Goal: Transaction & Acquisition: Obtain resource

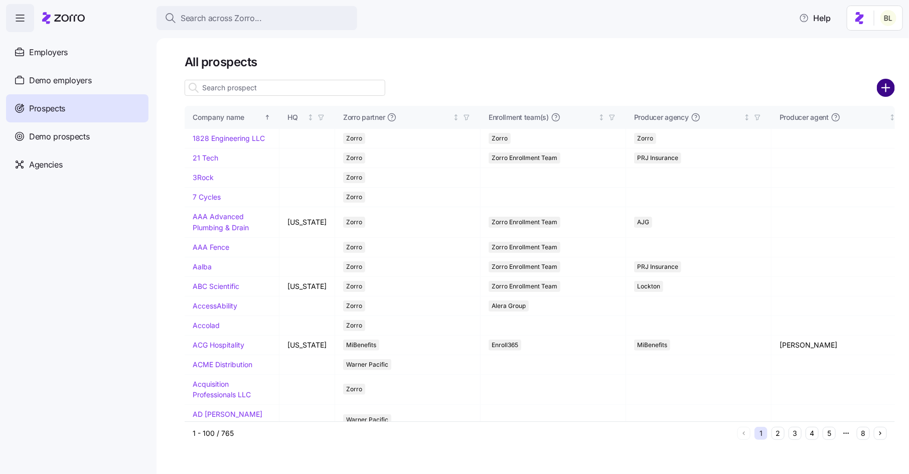
click at [886, 85] on circle "add icon" at bounding box center [886, 88] width 17 height 17
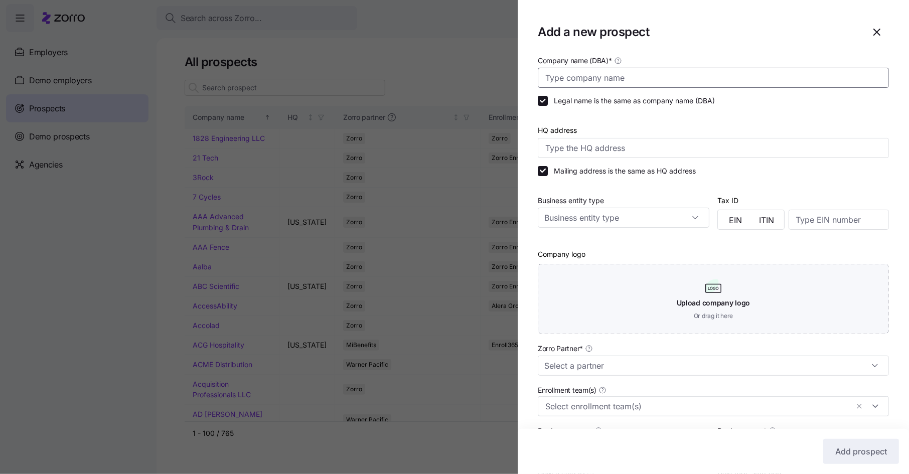
click at [608, 76] on input "Company name (DBA) *" at bounding box center [713, 78] width 351 height 20
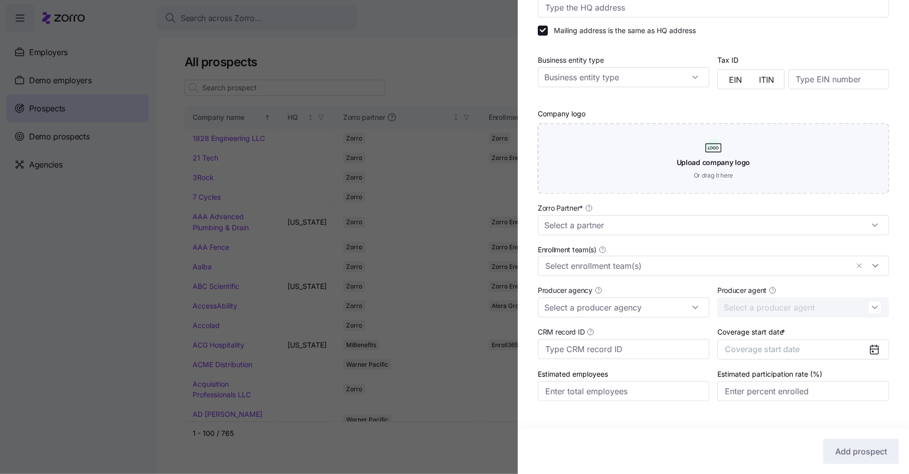
scroll to position [159, 0]
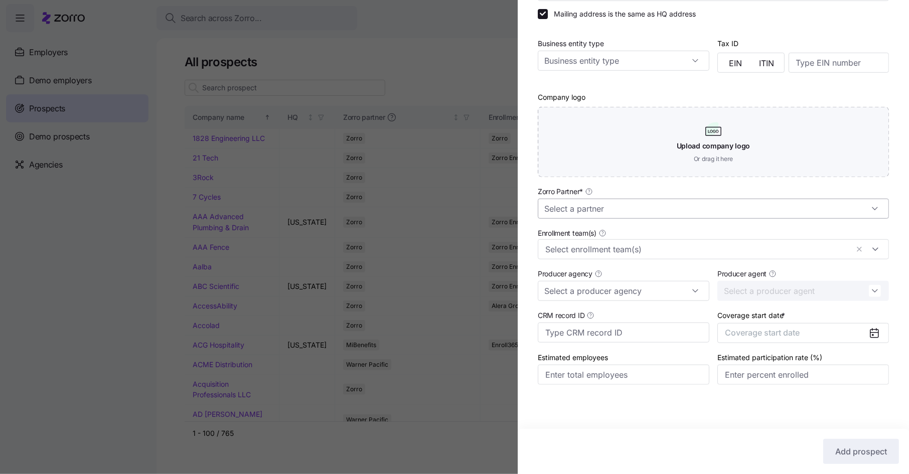
type input "Midway Industrial"
click at [623, 210] on input "Zorro Partner *" at bounding box center [713, 209] width 351 height 20
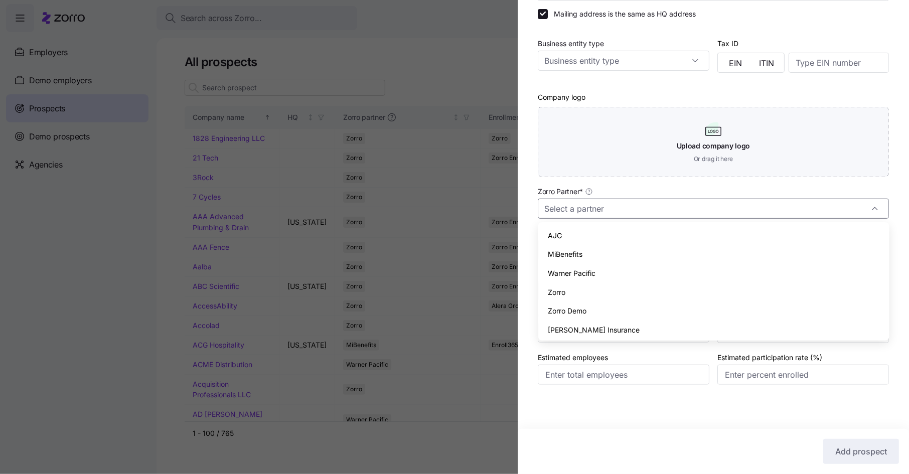
click at [580, 289] on div "Zorro" at bounding box center [713, 292] width 343 height 19
type input "Zorro"
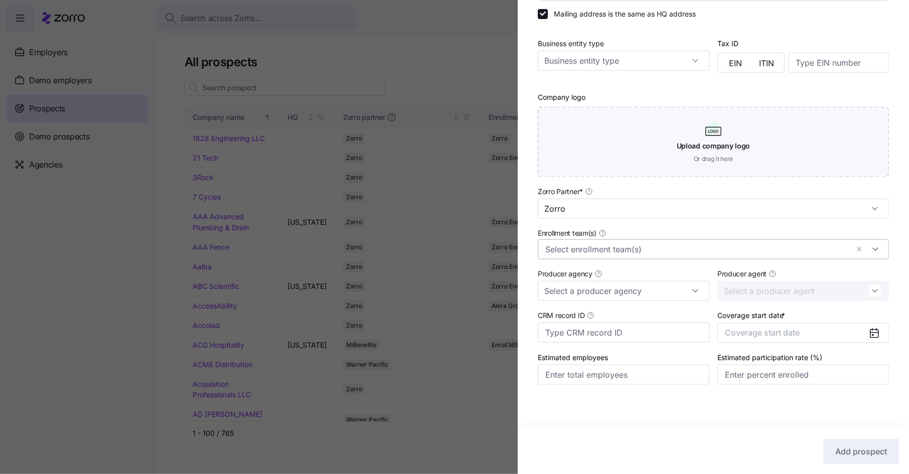
click at [595, 249] on input "Enrollment team(s)" at bounding box center [696, 249] width 303 height 13
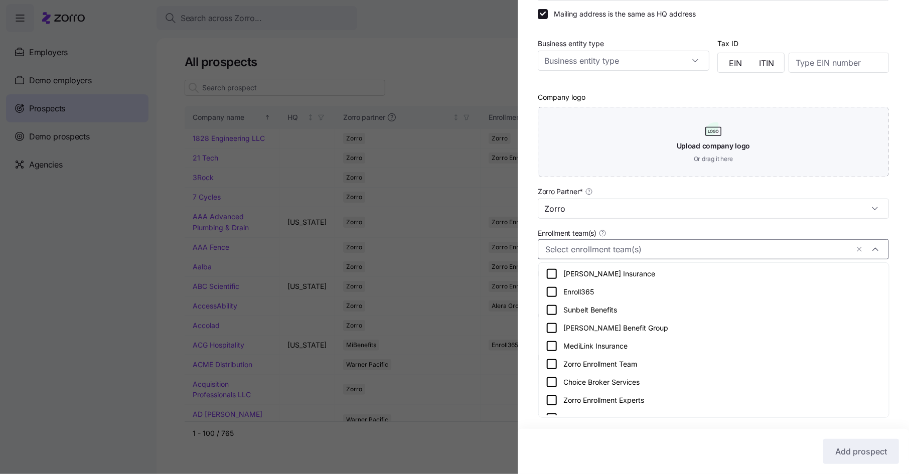
click at [547, 363] on icon at bounding box center [551, 364] width 9 height 9
click at [528, 343] on div "Company name (DBA) * Midway Industrial Legal name is the same as company name (…" at bounding box center [713, 151] width 391 height 508
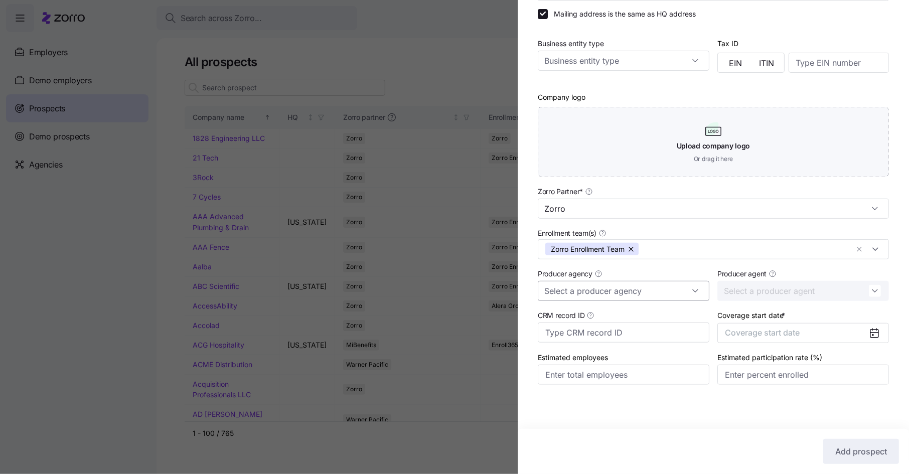
click at [605, 289] on input "Producer agency" at bounding box center [624, 291] width 172 height 20
type input "g"
click at [695, 263] on div "Producer agency" at bounding box center [624, 284] width 180 height 42
click at [789, 335] on span "Coverage start date" at bounding box center [762, 333] width 75 height 10
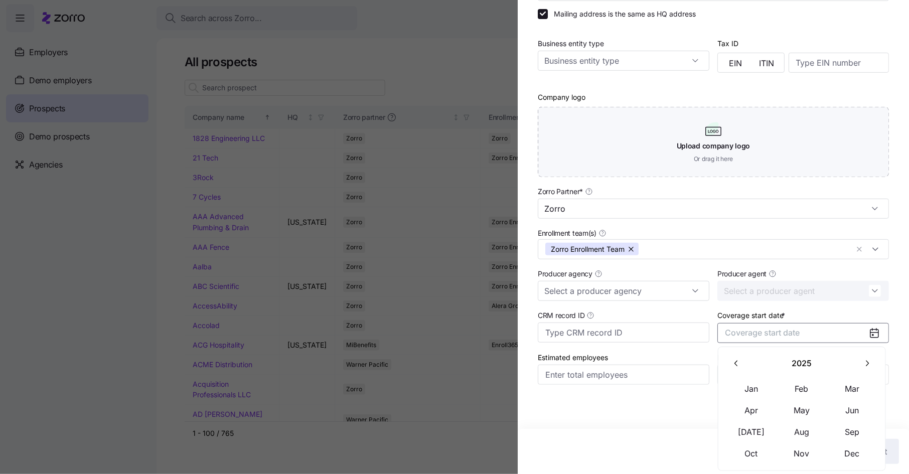
click at [863, 357] on button "button" at bounding box center [866, 363] width 21 height 21
click at [752, 387] on button "Jan" at bounding box center [752, 388] width 50 height 21
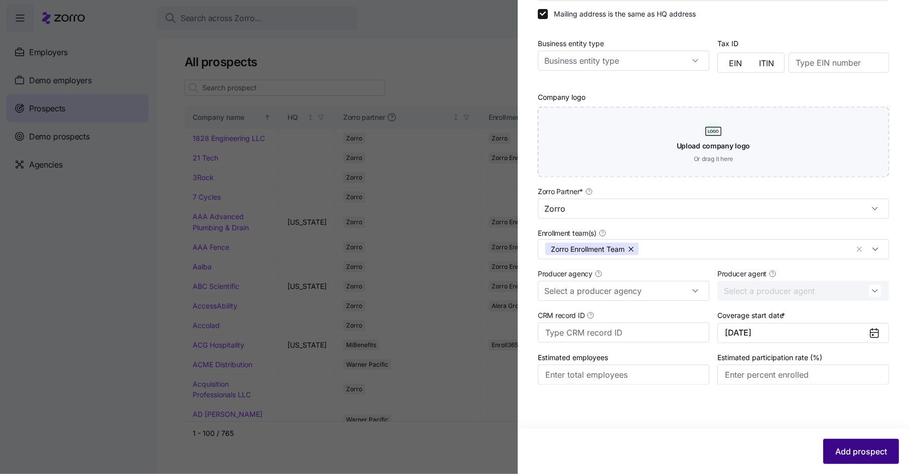
click at [839, 444] on button "Add prospect" at bounding box center [861, 451] width 76 height 25
click at [891, 20] on icon "button" at bounding box center [890, 23] width 8 height 8
click at [841, 447] on span "Add prospect" at bounding box center [861, 452] width 52 height 12
click at [890, 20] on icon "button" at bounding box center [890, 23] width 8 height 8
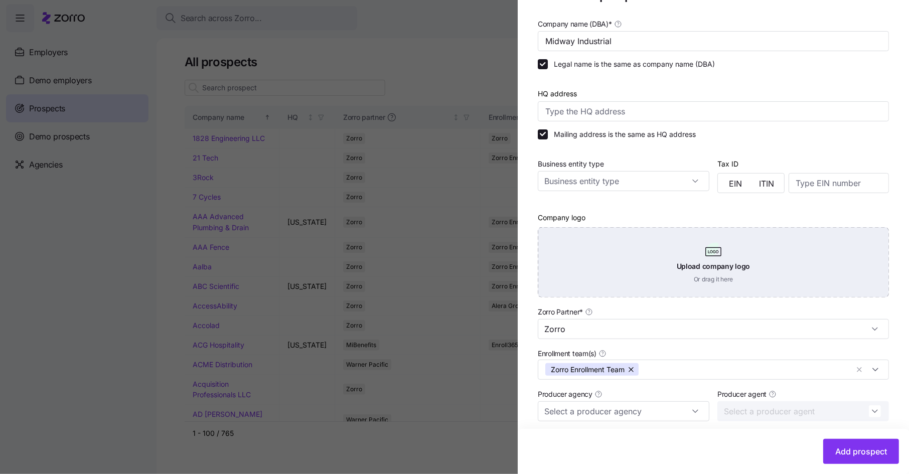
scroll to position [0, 0]
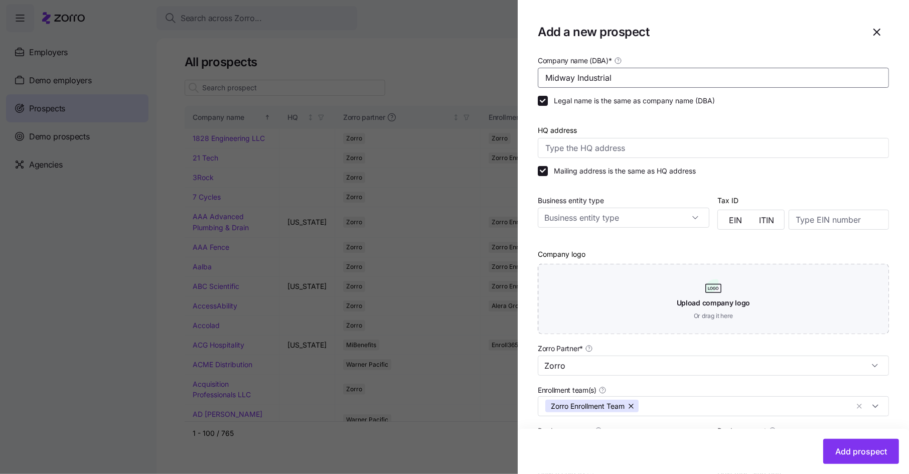
drag, startPoint x: 629, startPoint y: 78, endPoint x: 497, endPoint y: 73, distance: 132.1
click at [497, 468] on div "Add a new prospect Company name (DBA) * Midway Industrial Legal name is the sam…" at bounding box center [454, 468] width 909 height 0
click at [877, 33] on icon "button" at bounding box center [877, 32] width 12 height 12
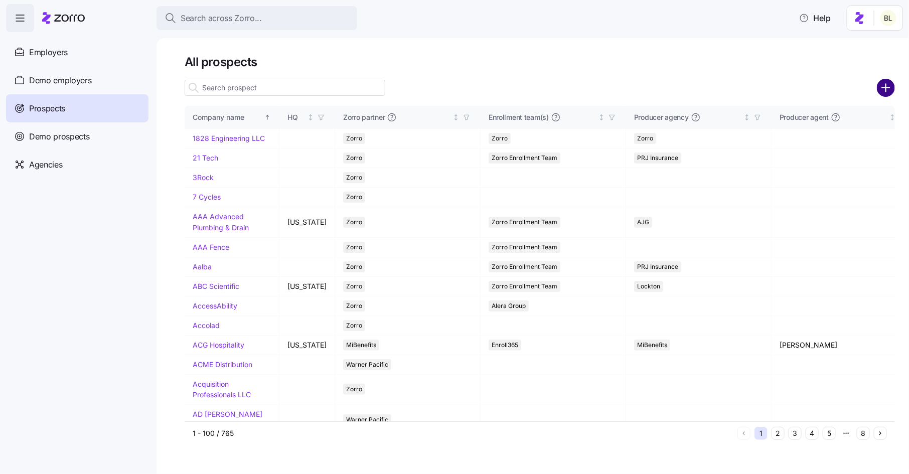
click at [885, 83] on circle "add icon" at bounding box center [886, 88] width 17 height 17
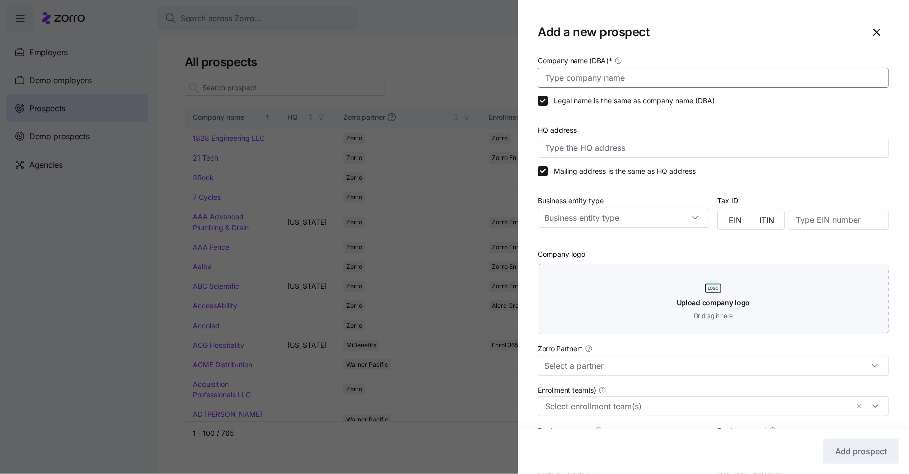
click at [638, 83] on input "Company name (DBA) *" at bounding box center [713, 78] width 351 height 20
paste input "Midway Industrial"
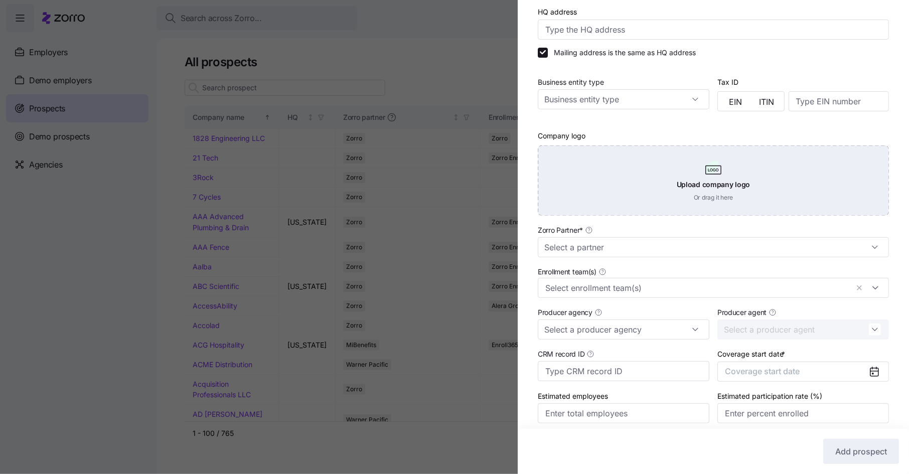
scroll to position [159, 0]
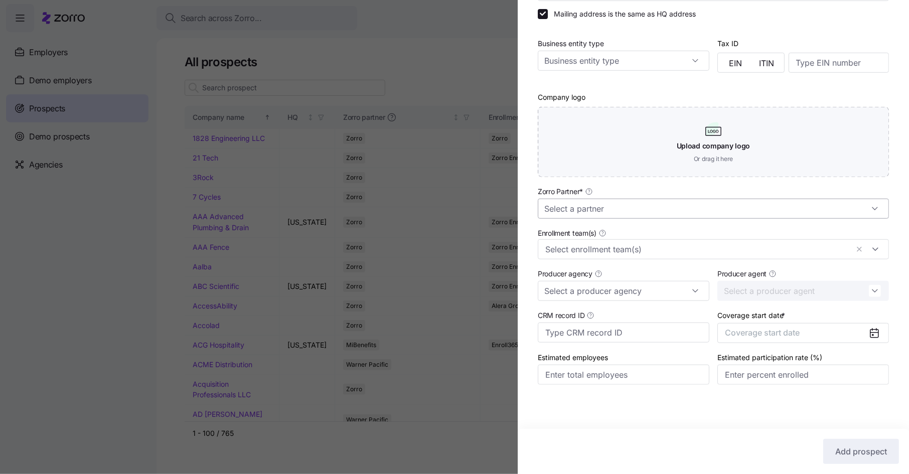
type input "Midway Industrial"
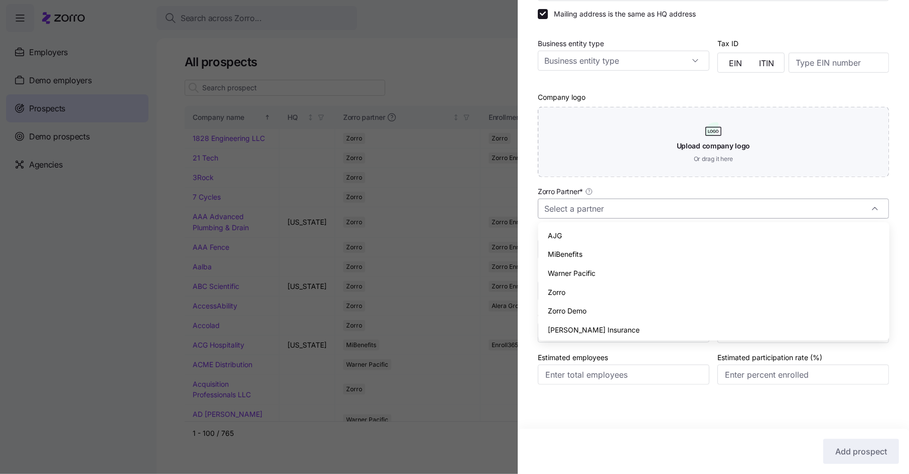
click at [609, 207] on input "Zorro Partner *" at bounding box center [713, 209] width 351 height 20
click at [565, 291] on span "Zorro" at bounding box center [557, 292] width 18 height 11
type input "Zorro"
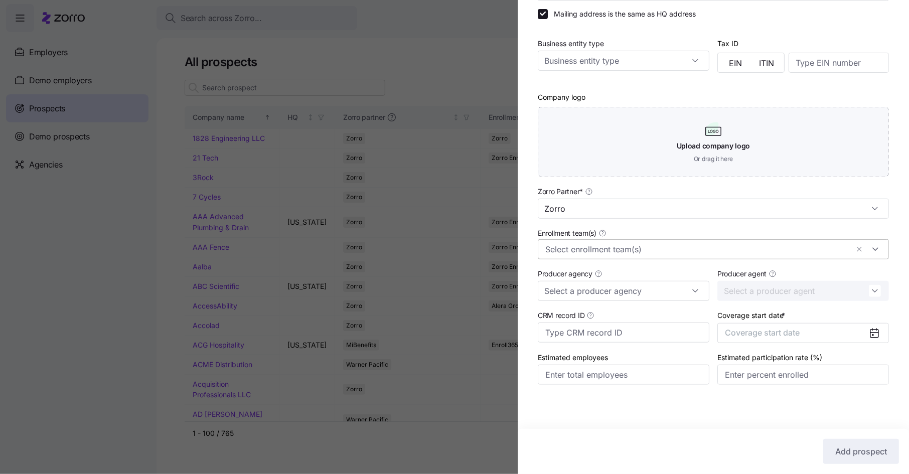
click at [576, 248] on input "Enrollment team(s)" at bounding box center [696, 249] width 303 height 13
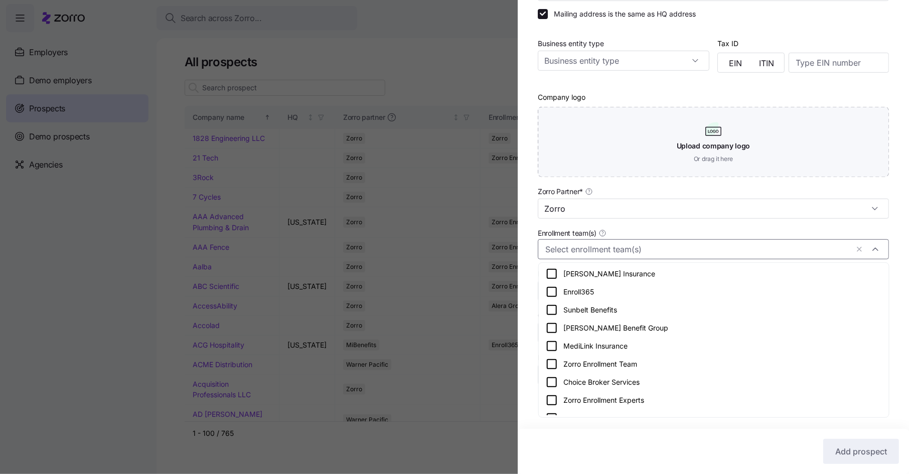
click at [551, 364] on icon at bounding box center [552, 364] width 12 height 12
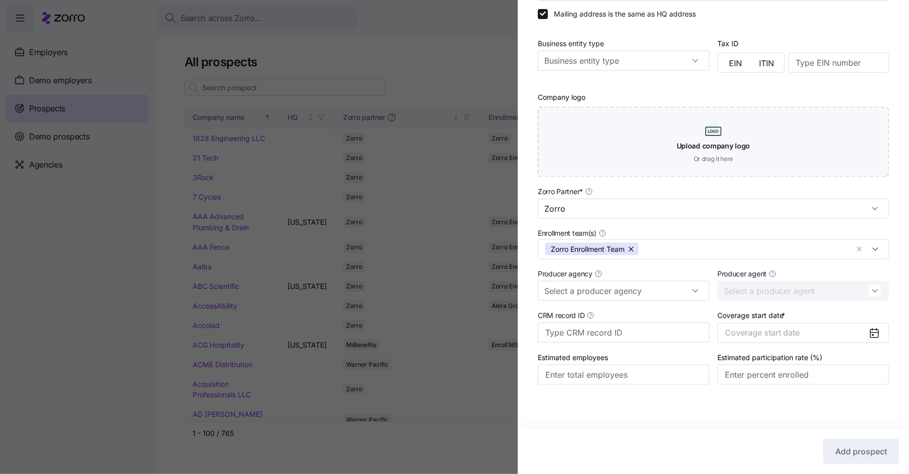
click at [529, 336] on div "Company name (DBA) * Midway Industrial Legal name is the same as company name (…" at bounding box center [713, 151] width 391 height 508
click at [834, 339] on button "Coverage start date" at bounding box center [803, 333] width 172 height 20
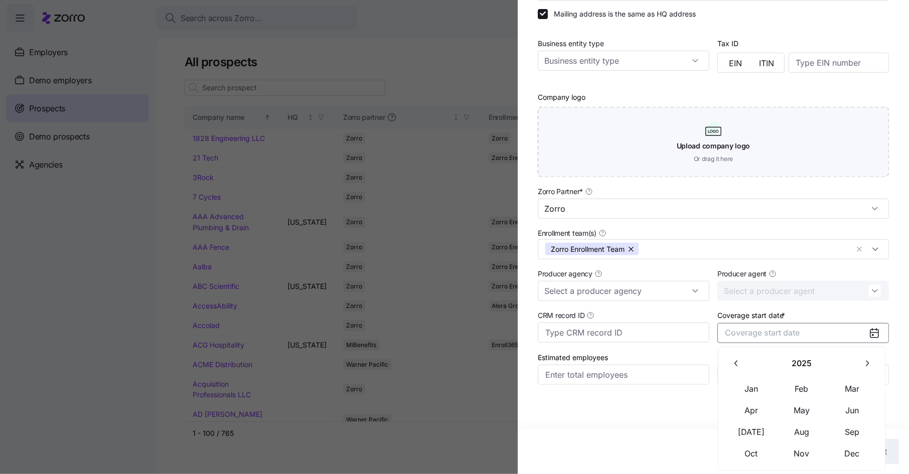
click at [867, 361] on icon "button" at bounding box center [867, 364] width 10 height 10
click at [747, 391] on button "Jan" at bounding box center [752, 388] width 50 height 21
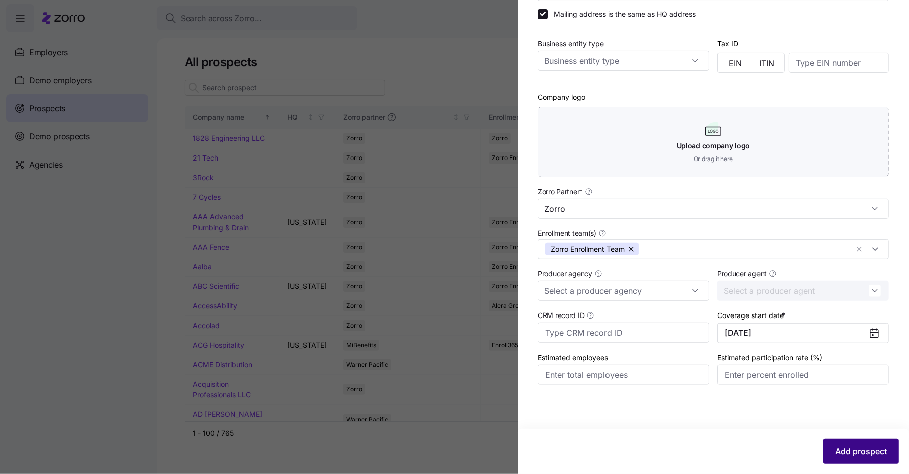
click at [842, 452] on span "Add prospect" at bounding box center [861, 452] width 52 height 12
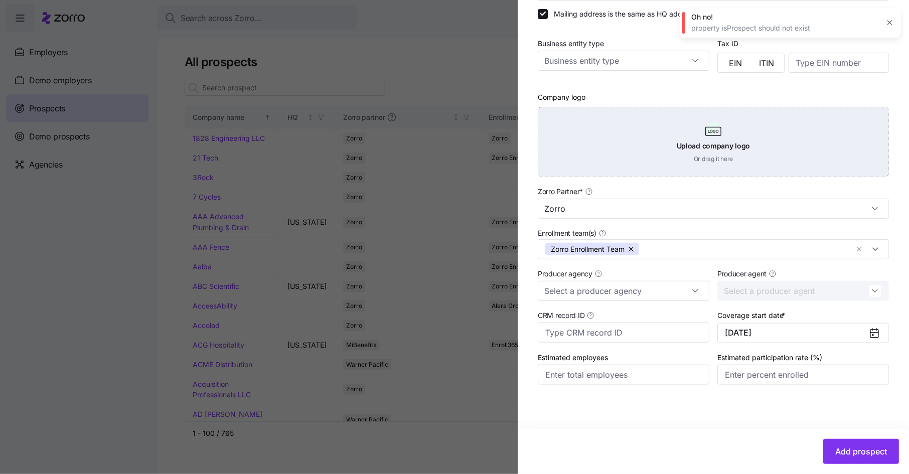
scroll to position [0, 0]
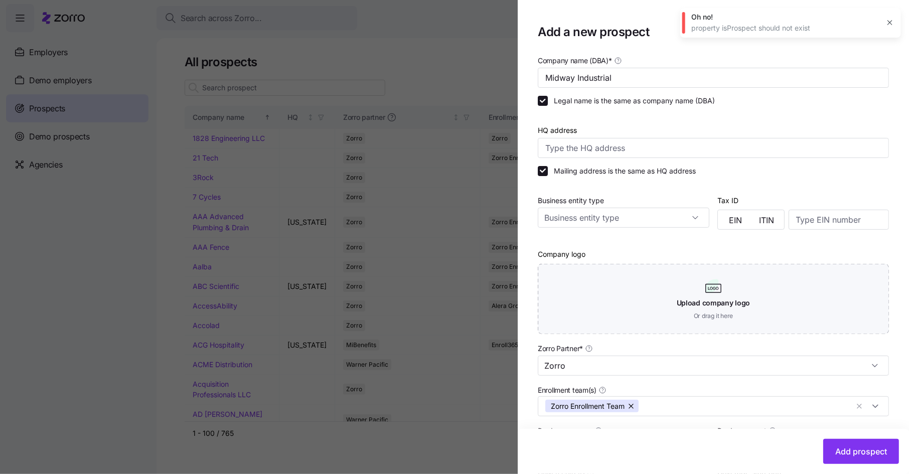
click at [892, 21] on icon "button" at bounding box center [890, 23] width 8 height 8
click at [878, 30] on icon "button" at bounding box center [877, 32] width 12 height 12
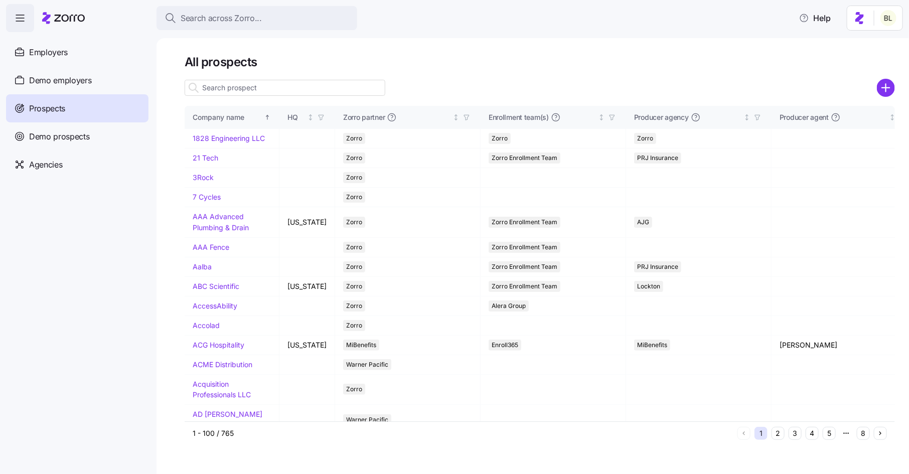
click at [253, 88] on input at bounding box center [285, 88] width 201 height 16
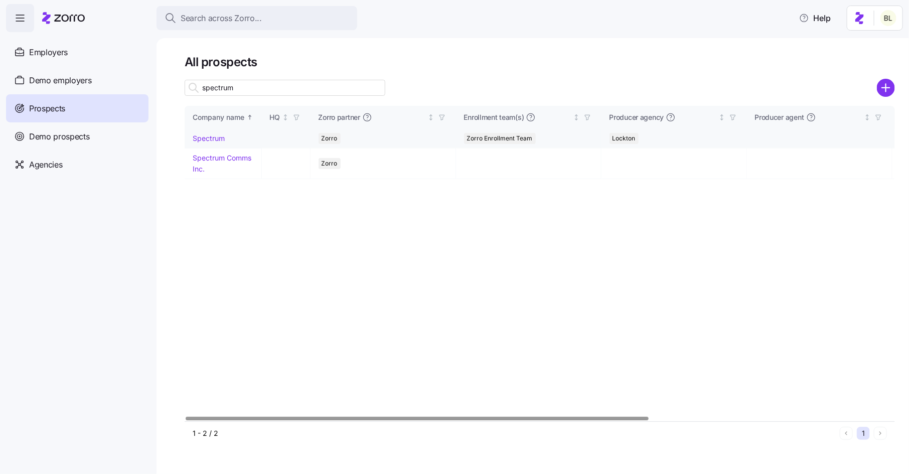
type input "spectrum"
click at [213, 137] on link "Spectrum" at bounding box center [209, 138] width 32 height 9
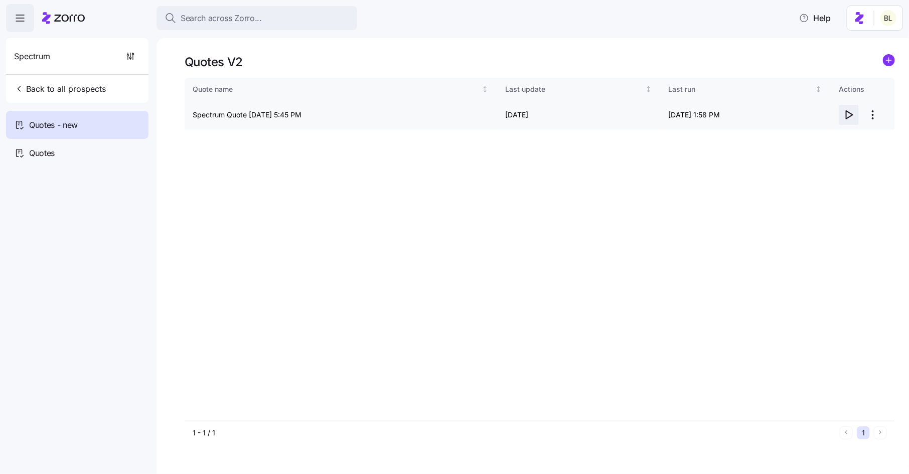
click at [848, 120] on icon "button" at bounding box center [849, 115] width 12 height 12
click at [55, 92] on span "Back to all prospects" at bounding box center [60, 89] width 92 height 12
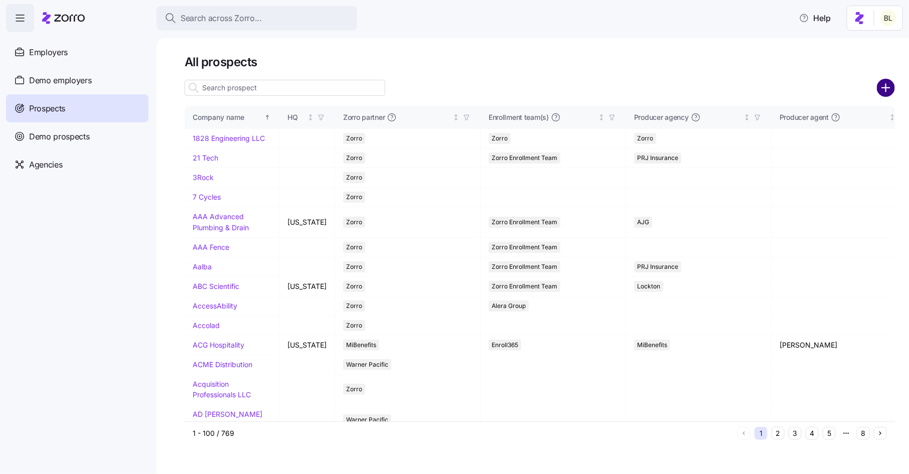
click at [885, 84] on circle "add icon" at bounding box center [886, 88] width 17 height 17
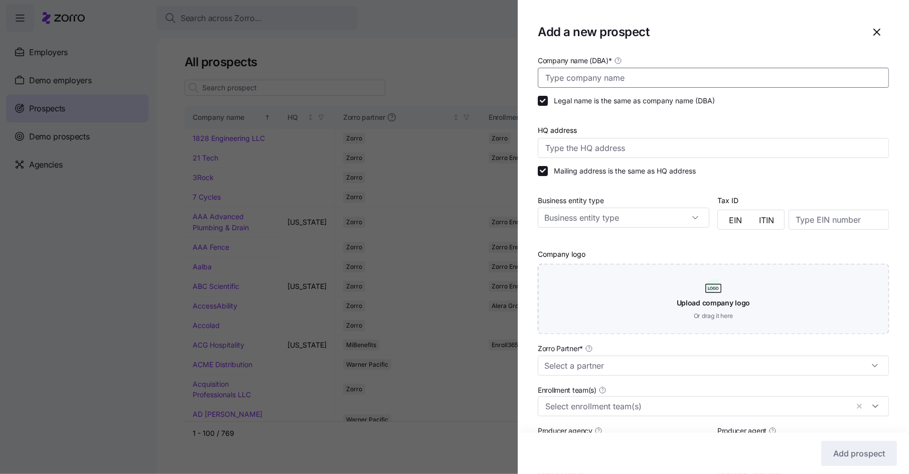
click at [657, 82] on input "Company name (DBA) *" at bounding box center [713, 78] width 351 height 20
type input "Midway Industrial"
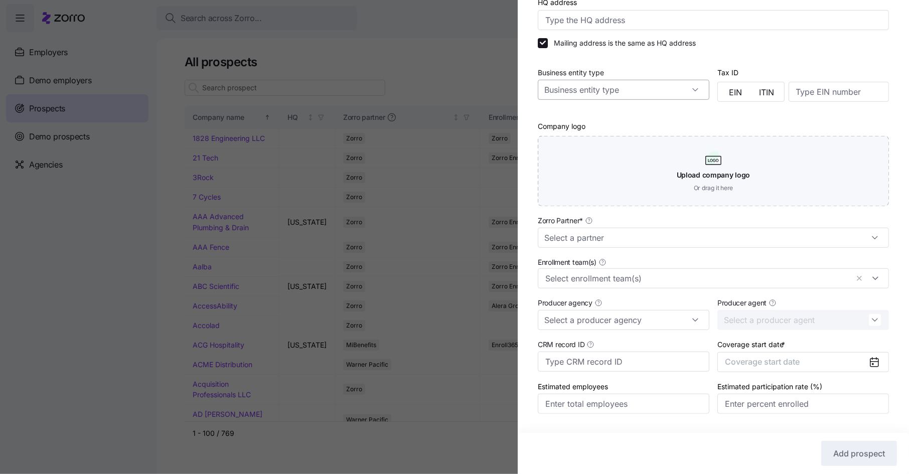
scroll to position [132, 0]
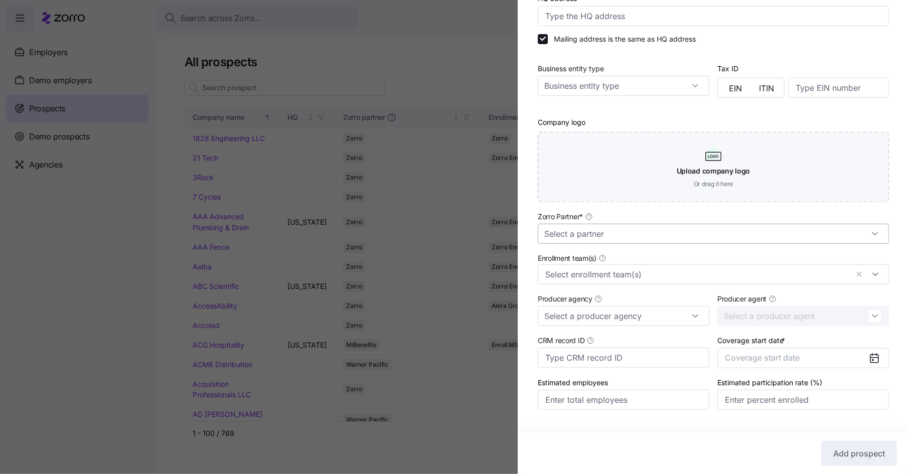
click at [620, 234] on input "Zorro Partner *" at bounding box center [713, 234] width 351 height 20
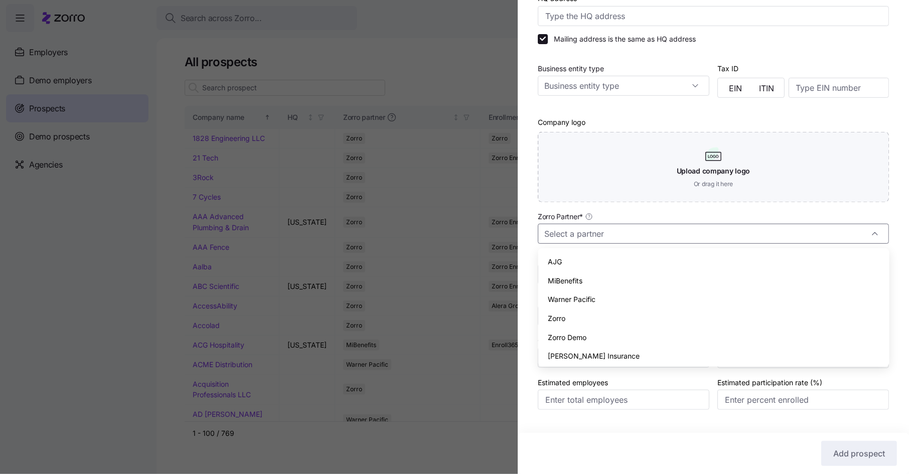
click at [570, 309] on div "Warner Pacific" at bounding box center [713, 299] width 343 height 19
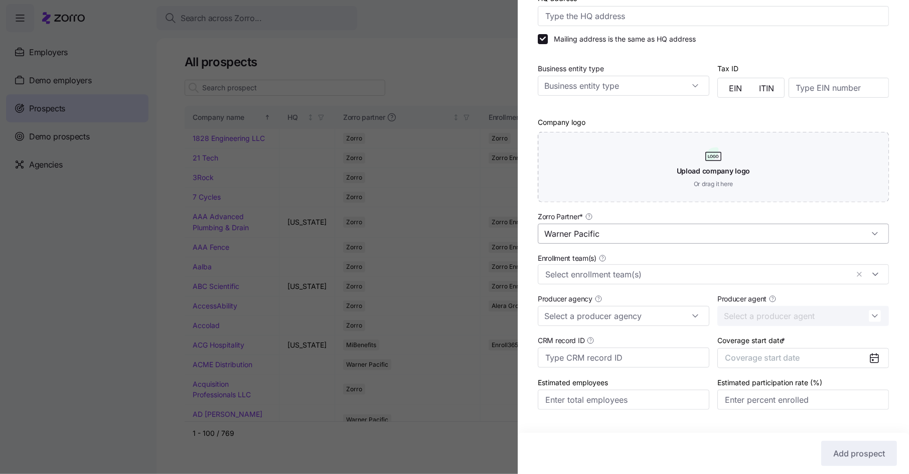
click at [590, 239] on input "Warner Pacific" at bounding box center [713, 234] width 351 height 20
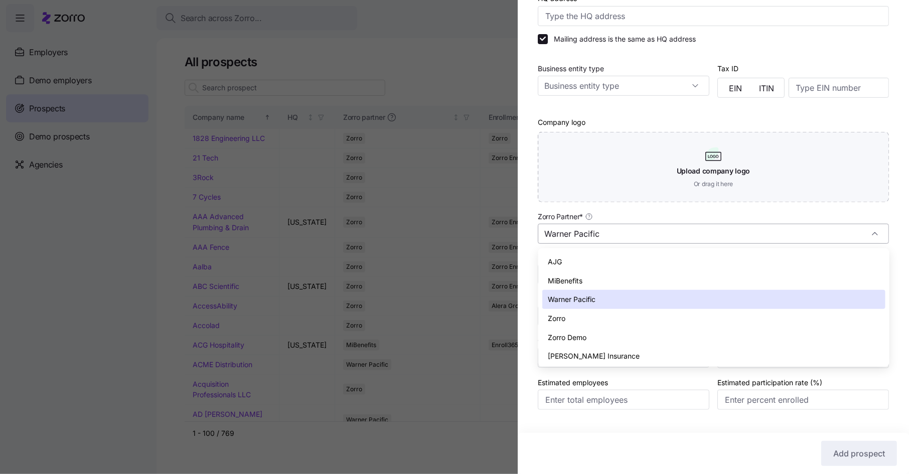
click at [613, 233] on input "Warner Pacific" at bounding box center [713, 234] width 351 height 20
click at [590, 321] on div "Zorro" at bounding box center [713, 318] width 343 height 19
type input "Zorro"
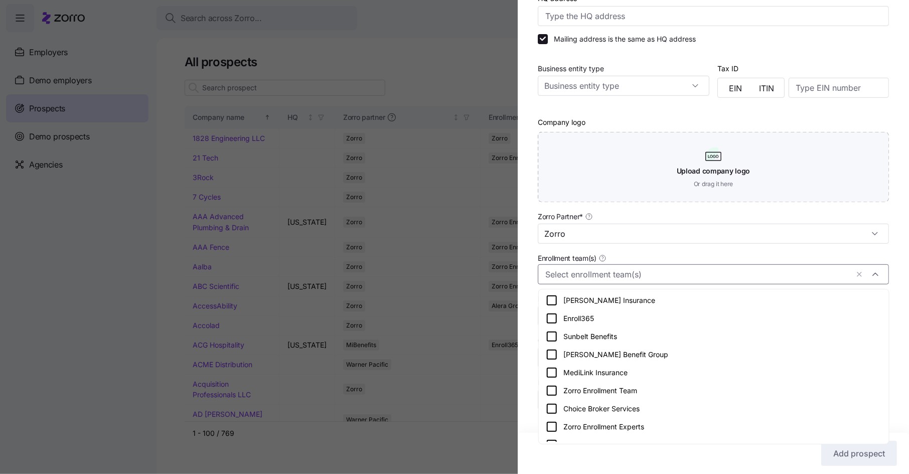
click at [604, 275] on input "Enrollment team(s)" at bounding box center [696, 274] width 303 height 13
click at [550, 387] on icon at bounding box center [552, 391] width 12 height 12
click at [530, 376] on div "Company name (DBA) * Midway Industrial Legal name is the same as company name (…" at bounding box center [713, 176] width 391 height 508
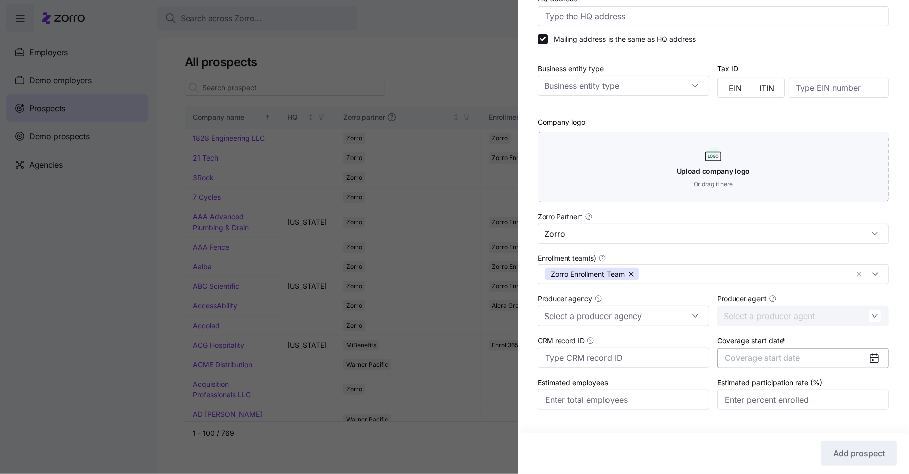
click at [765, 365] on button "Coverage start date" at bounding box center [803, 358] width 172 height 20
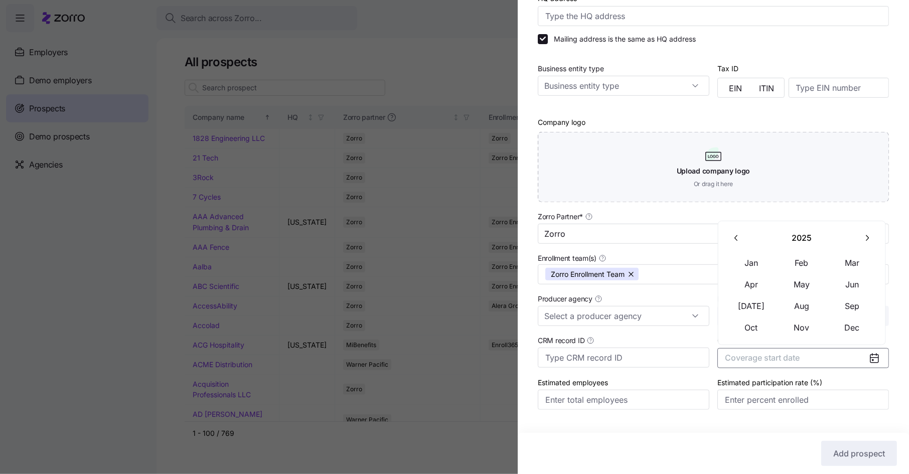
click at [859, 239] on button "button" at bounding box center [866, 237] width 21 height 21
click at [758, 269] on button "Jan" at bounding box center [752, 262] width 50 height 21
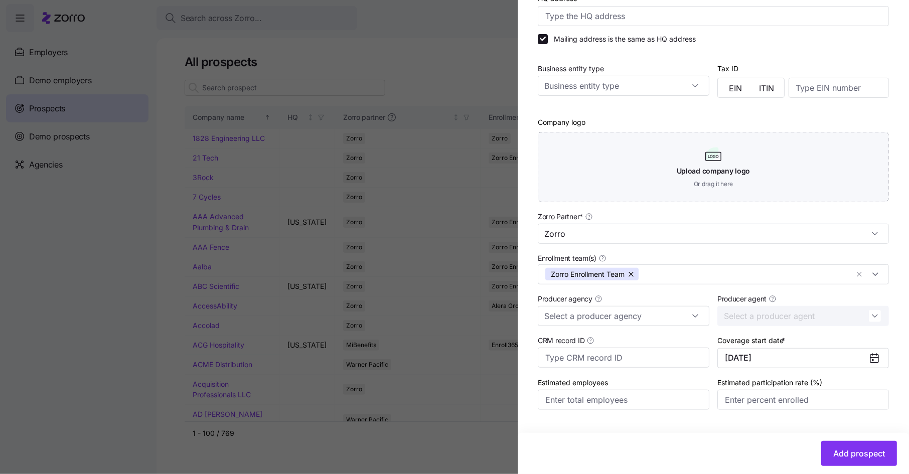
click at [700, 450] on div "Add prospect" at bounding box center [712, 453] width 369 height 25
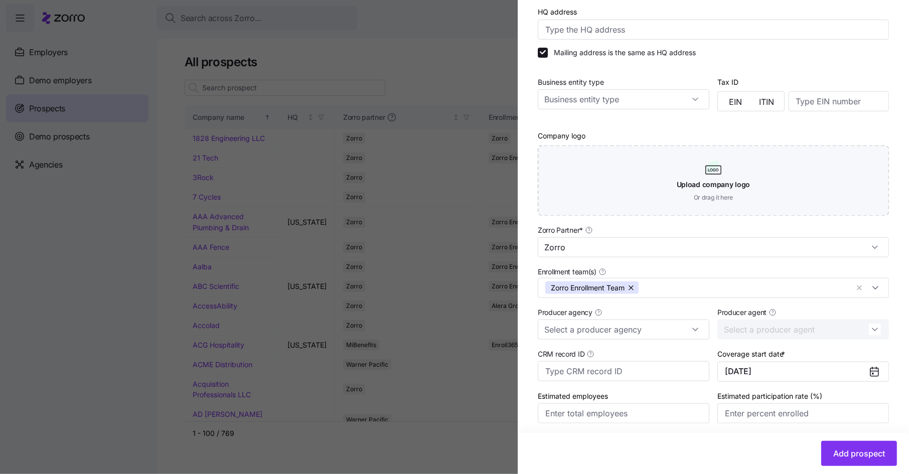
scroll to position [124, 0]
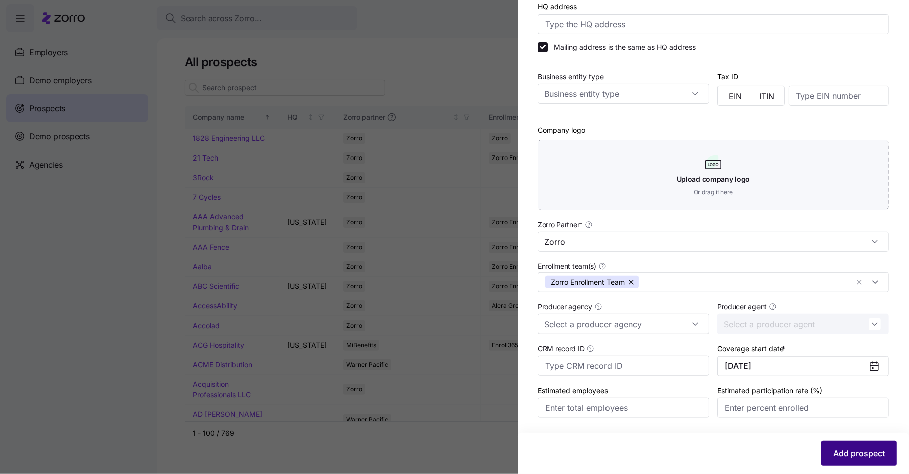
click at [865, 450] on span "Add prospect" at bounding box center [859, 454] width 52 height 12
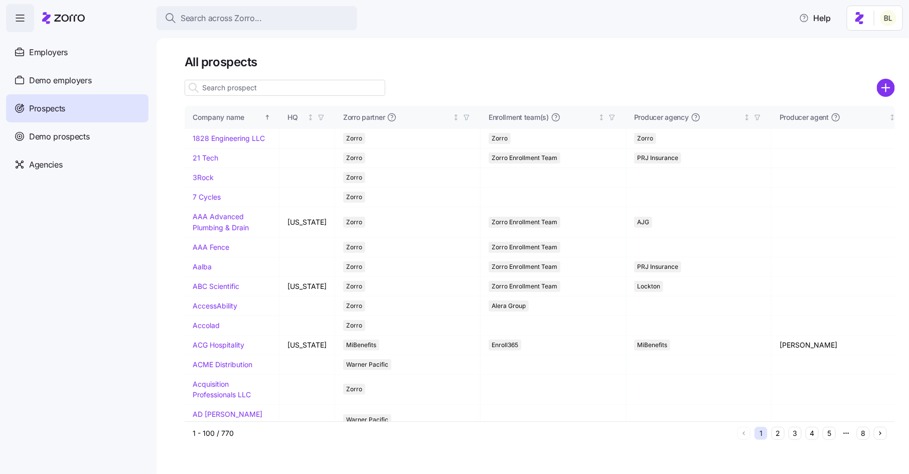
click at [302, 91] on input at bounding box center [285, 88] width 201 height 16
paste input
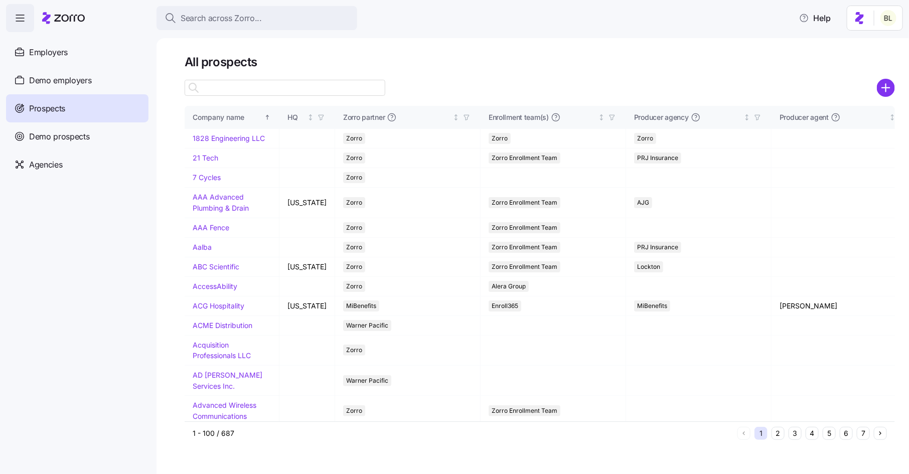
click at [320, 85] on input at bounding box center [285, 88] width 201 height 16
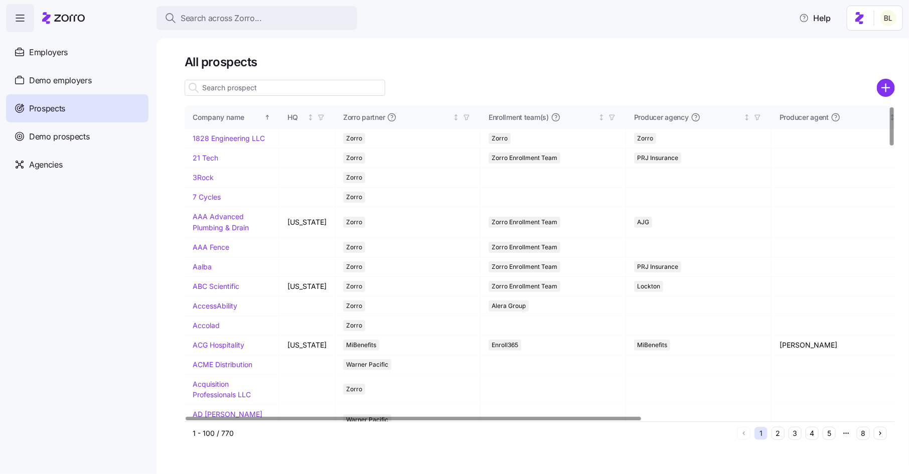
click at [247, 93] on input at bounding box center [285, 88] width 201 height 16
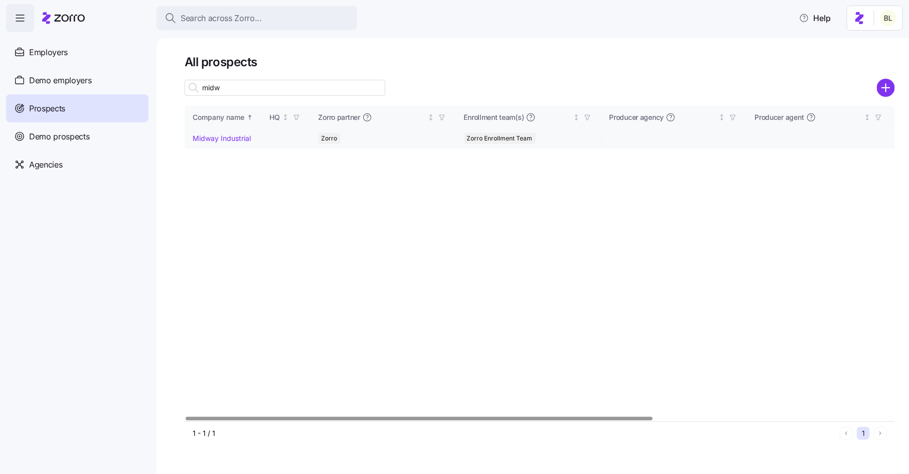
type input "midw"
click at [229, 138] on link "Midway Industrial" at bounding box center [222, 138] width 58 height 9
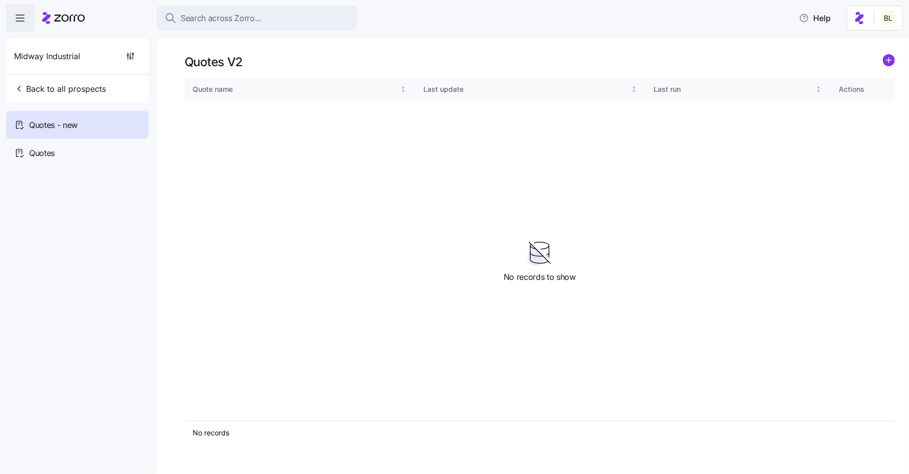
click at [889, 58] on icon "add icon" at bounding box center [889, 60] width 0 height 5
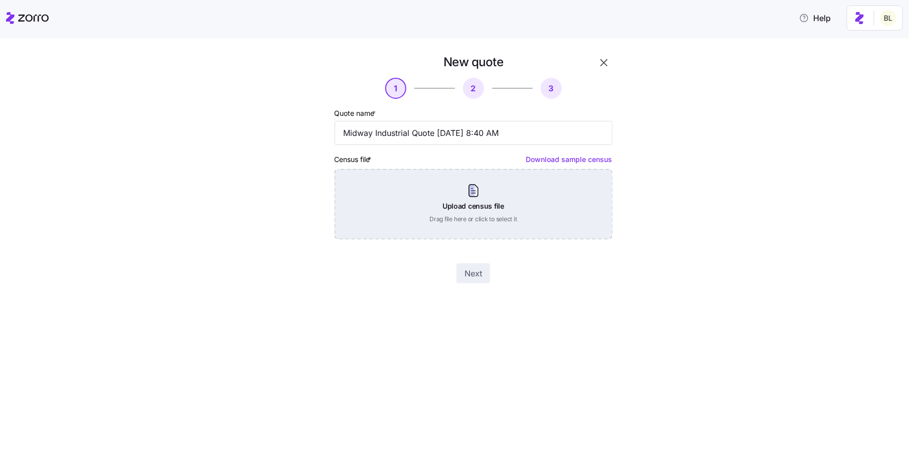
click at [519, 191] on div "Upload census file Drag file here or click to select it" at bounding box center [474, 204] width 278 height 70
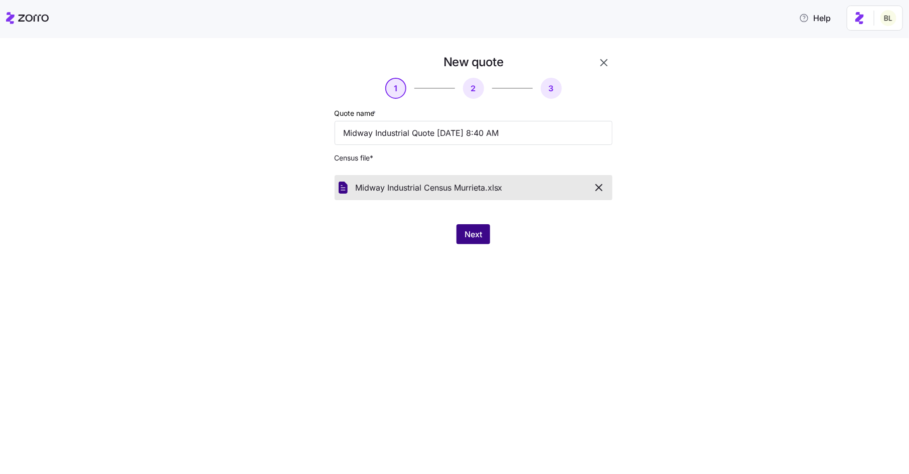
click at [481, 233] on span "Next" at bounding box center [474, 234] width 18 height 12
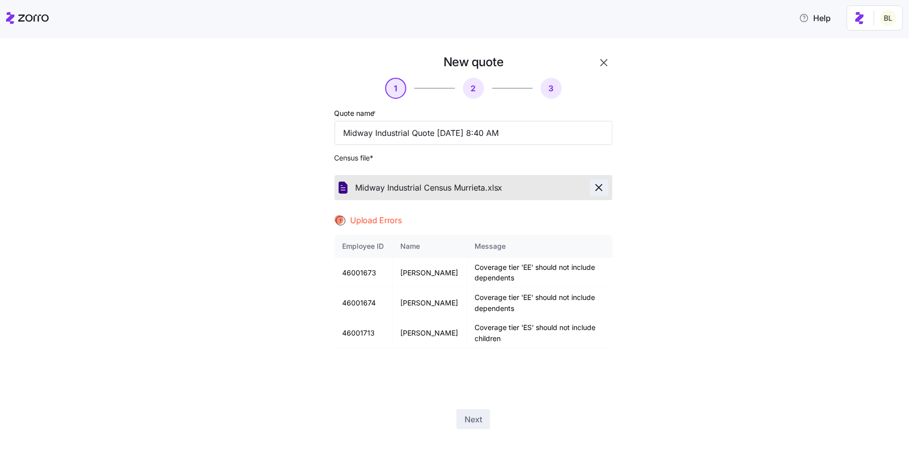
click at [601, 186] on icon "button" at bounding box center [599, 188] width 6 height 6
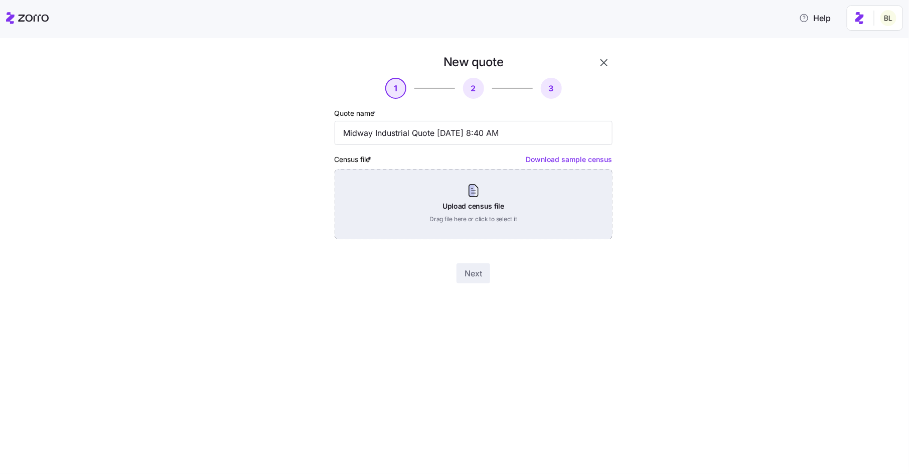
click at [477, 207] on div "Upload census file Drag file here or click to select it" at bounding box center [474, 204] width 278 height 70
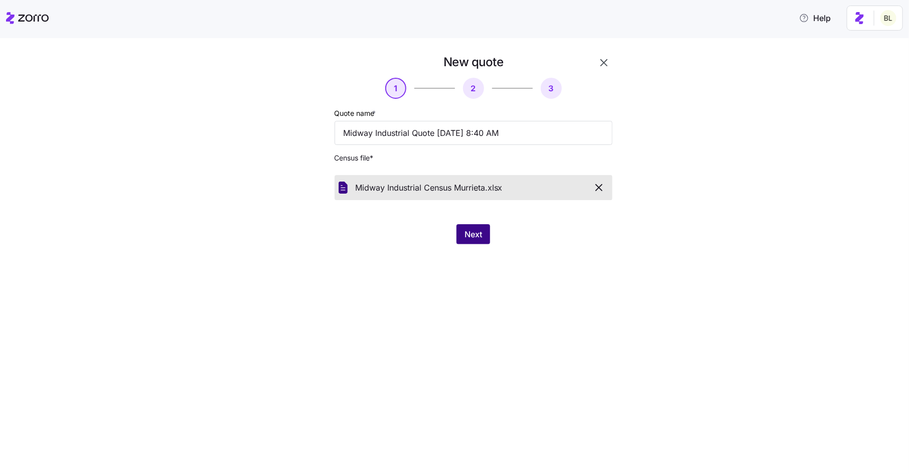
click at [487, 236] on button "Next" at bounding box center [474, 234] width 34 height 20
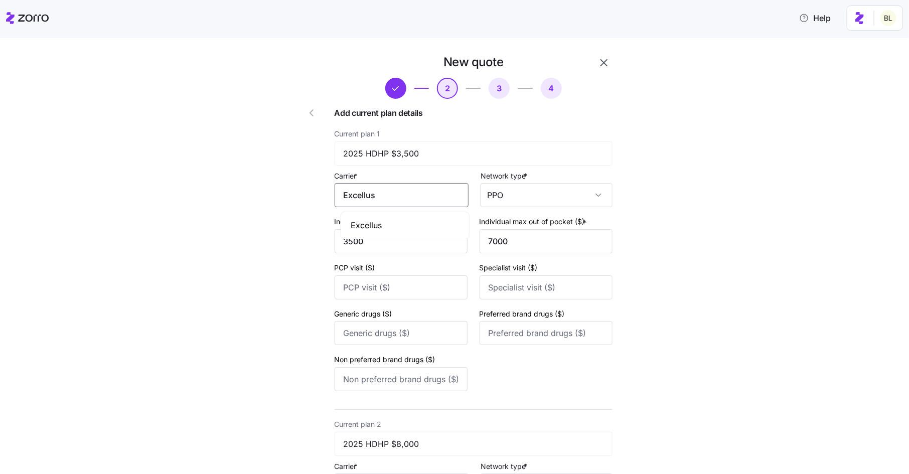
click at [419, 191] on input "Excellus" at bounding box center [402, 195] width 134 height 24
click at [447, 166] on div "Current plan 1 2025 HDHP $3,500 Carrier * Excellus Network type * PPO Individua…" at bounding box center [474, 261] width 278 height 268
click at [423, 193] on input "Excellus" at bounding box center [402, 195] width 134 height 24
type input "E"
type input "Excellus"
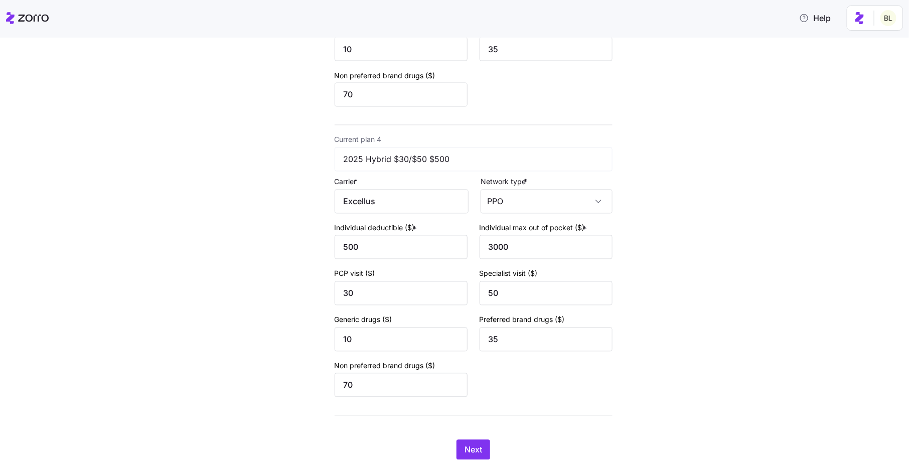
scroll to position [893, 0]
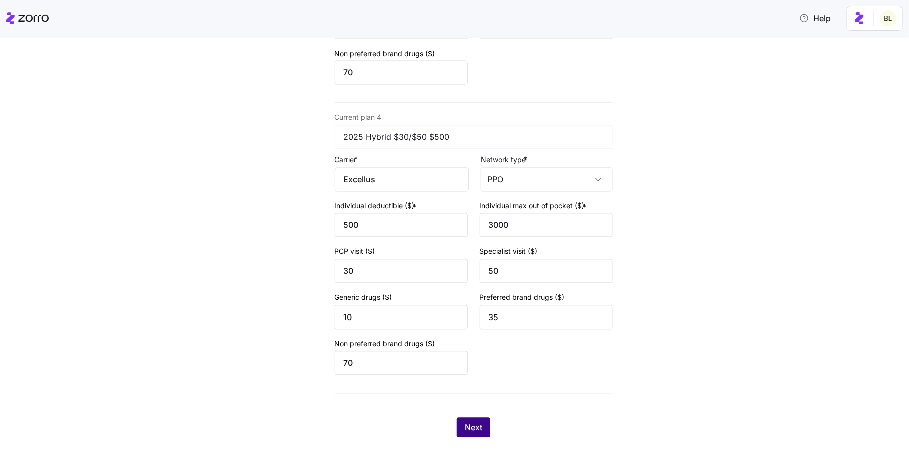
click at [474, 429] on span "Next" at bounding box center [474, 428] width 18 height 12
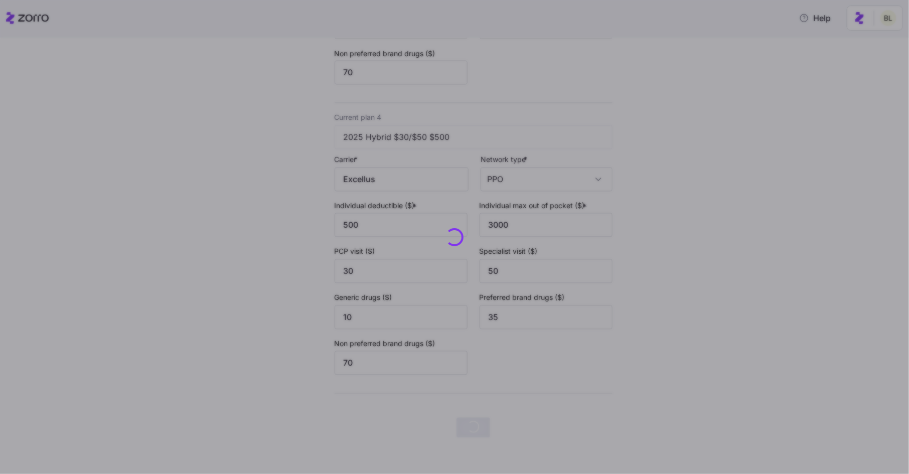
scroll to position [0, 0]
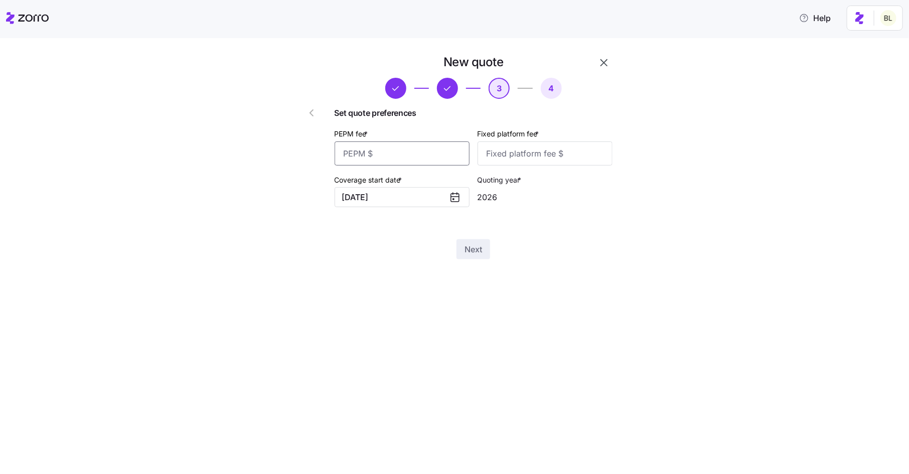
click at [420, 160] on input "PEPM fee *" at bounding box center [402, 153] width 135 height 24
type input "50"
type input "100"
click at [458, 248] on button "Next" at bounding box center [474, 249] width 34 height 20
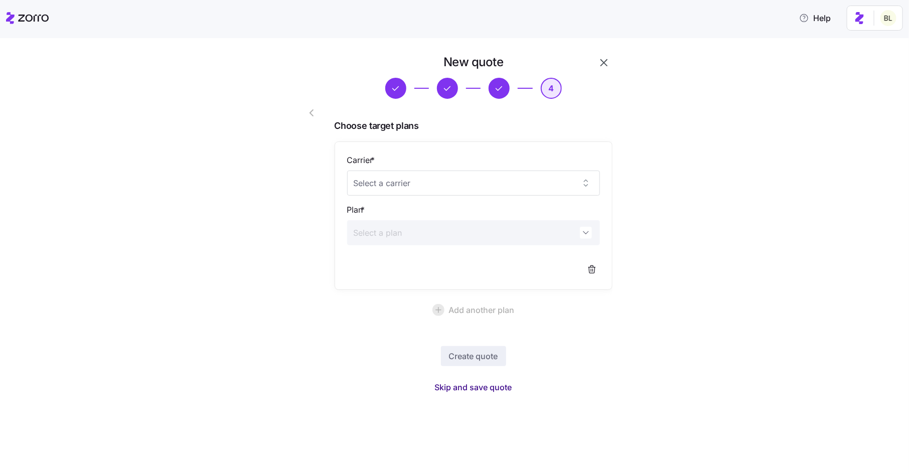
click at [495, 385] on span "Skip and save quote" at bounding box center [473, 387] width 77 height 12
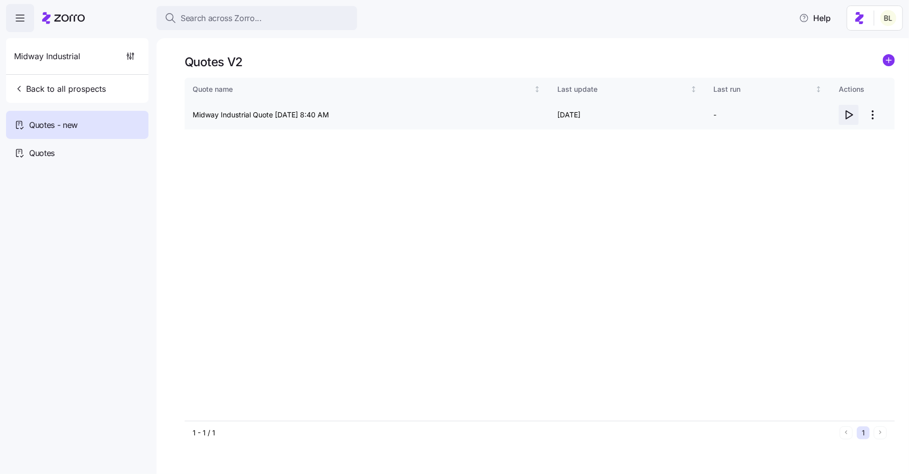
click at [850, 112] on icon "button" at bounding box center [849, 115] width 12 height 12
click at [101, 89] on span "Back to all prospects" at bounding box center [60, 89] width 92 height 12
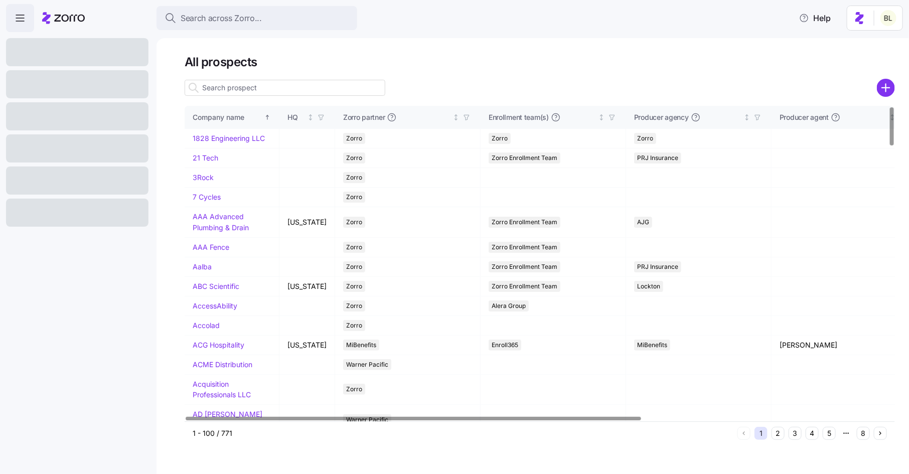
click at [240, 88] on input at bounding box center [285, 88] width 201 height 16
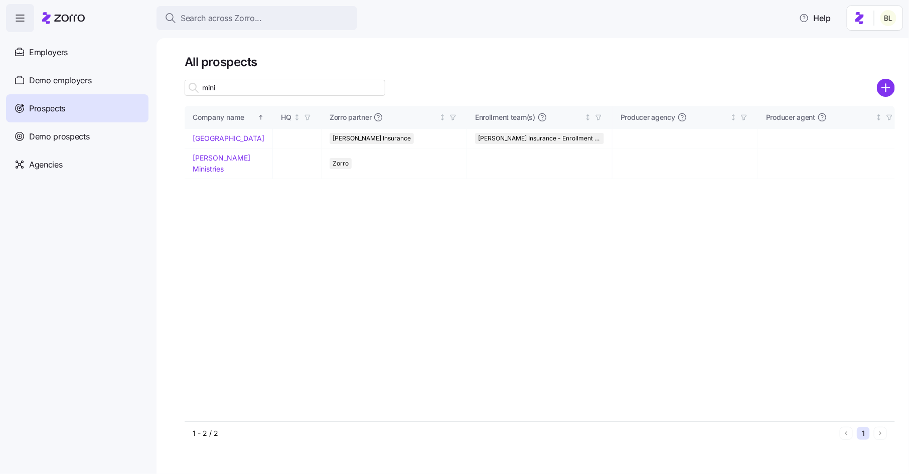
type input "mini"
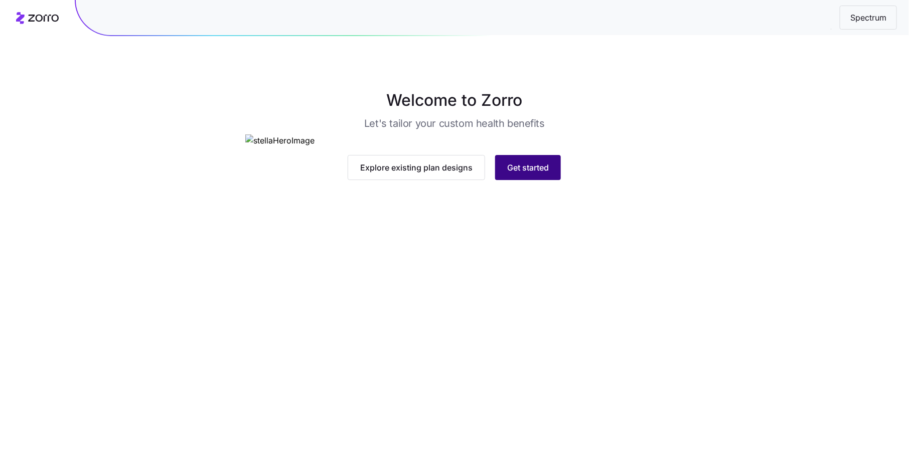
click at [527, 180] on button "Get started" at bounding box center [528, 167] width 66 height 25
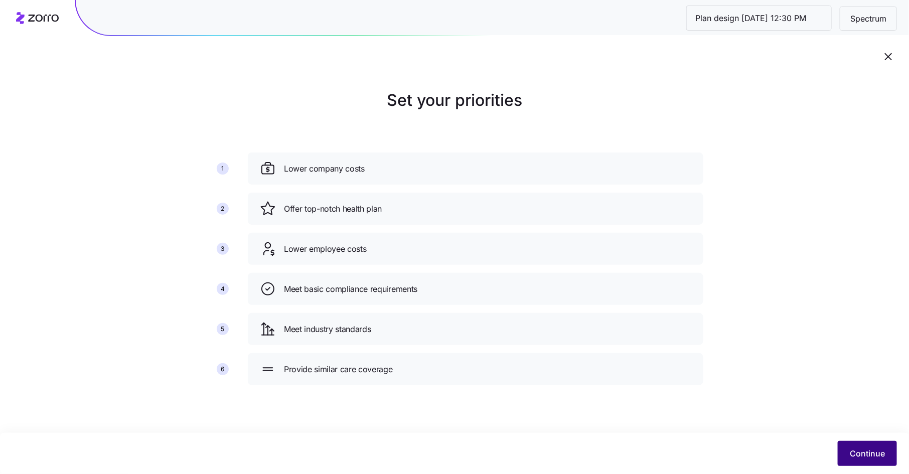
click at [863, 446] on button "Continue" at bounding box center [867, 453] width 59 height 25
click at [860, 452] on span "Continue" at bounding box center [867, 454] width 35 height 12
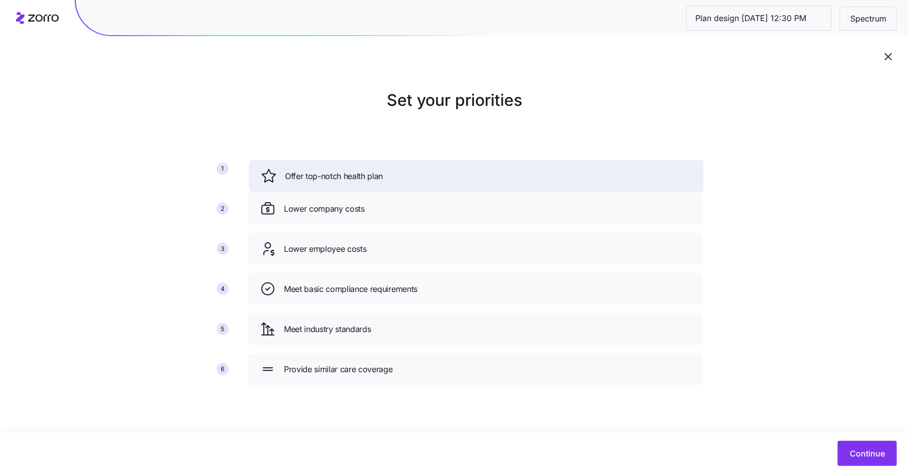
drag, startPoint x: 440, startPoint y: 204, endPoint x: 441, endPoint y: 172, distance: 32.6
click at [441, 172] on div "Offer top-notch health plan" at bounding box center [476, 176] width 431 height 16
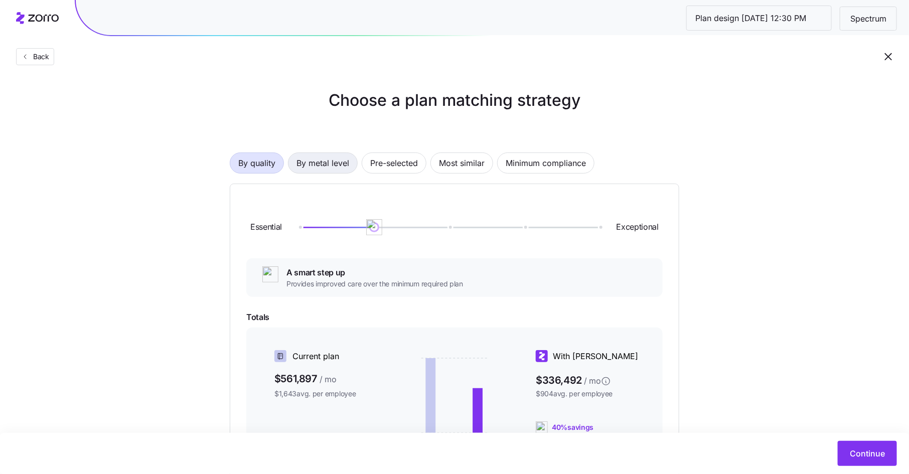
click at [329, 158] on span "By metal level" at bounding box center [323, 163] width 53 height 20
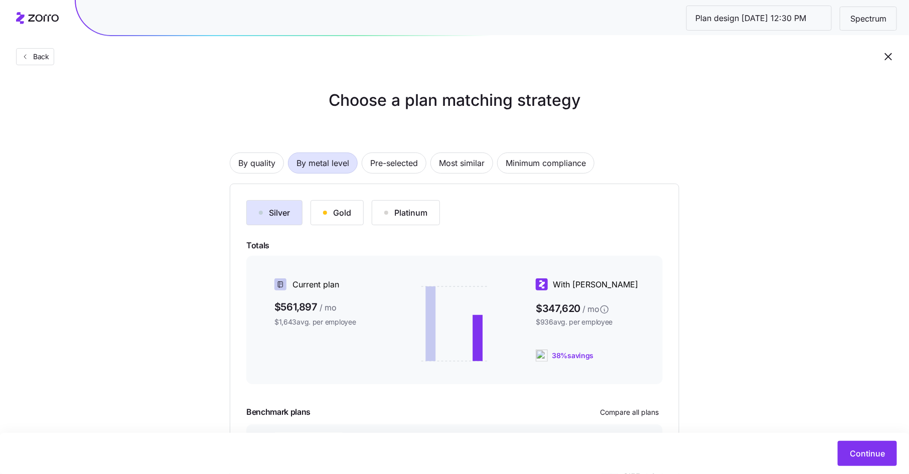
click at [335, 210] on div "Gold" at bounding box center [337, 213] width 28 height 12
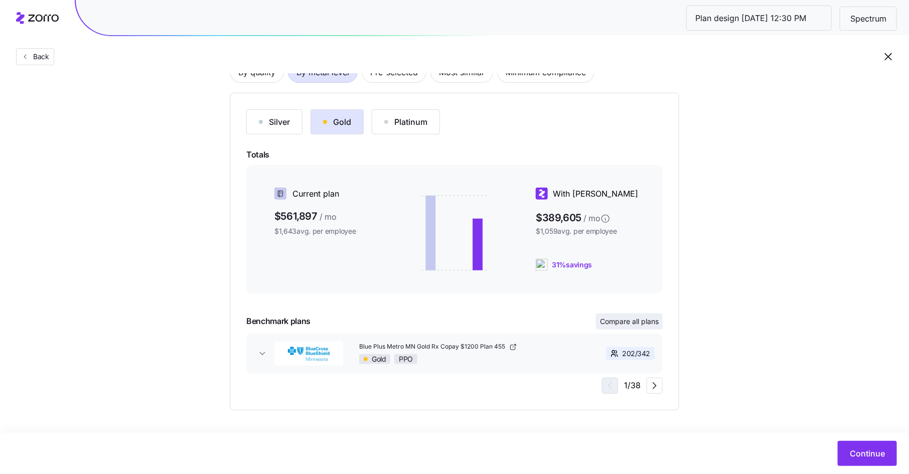
click at [639, 318] on span "Compare all plans" at bounding box center [629, 322] width 59 height 10
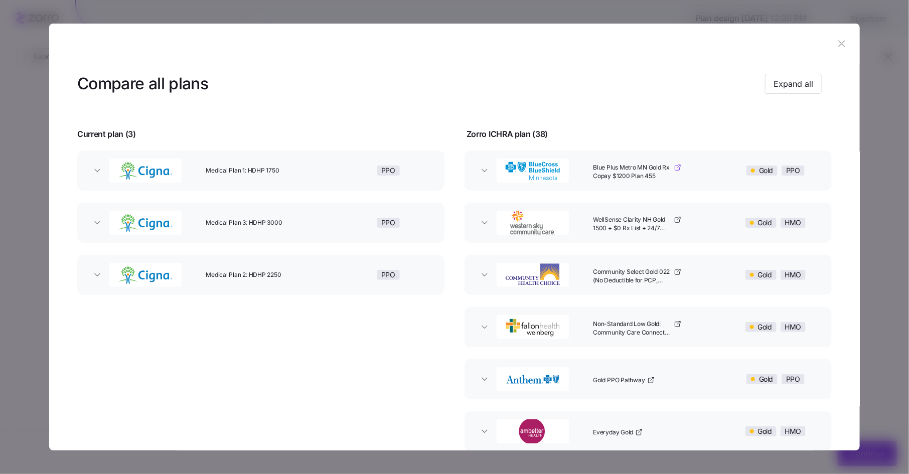
click at [646, 179] on span "Blue Plus Metro MN Gold Rx Copay $1200 Plan 455" at bounding box center [633, 172] width 78 height 17
click at [713, 172] on div "Blue Plus Metro MN Gold Rx Copay $1200 Plan 455" at bounding box center [659, 171] width 138 height 32
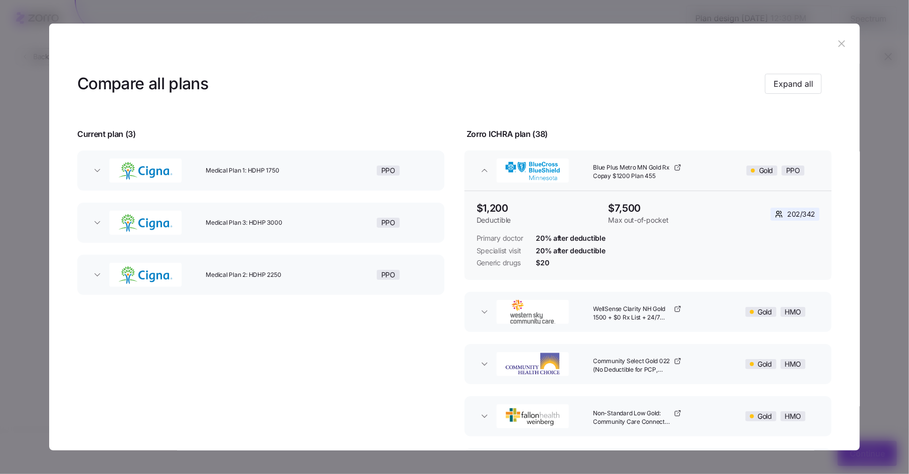
click at [713, 170] on div "Blue Plus Metro MN Gold Rx Copay $1200 Plan 455" at bounding box center [659, 171] width 138 height 32
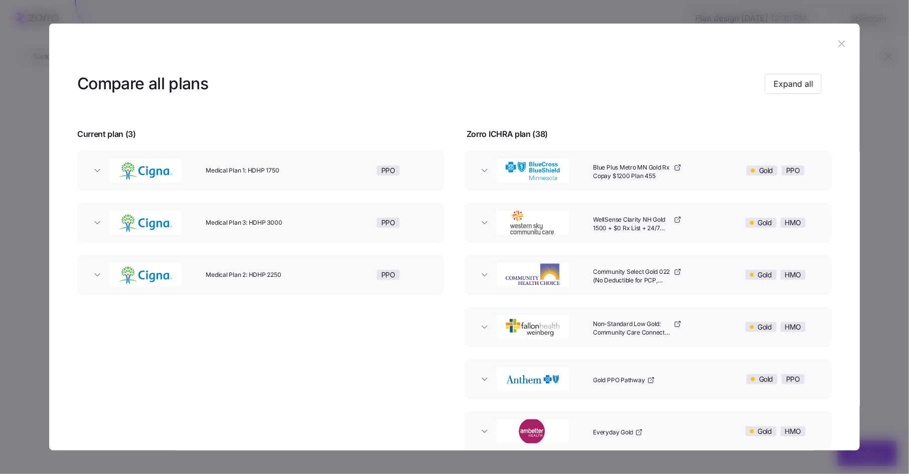
click at [836, 43] on icon "button" at bounding box center [841, 43] width 11 height 11
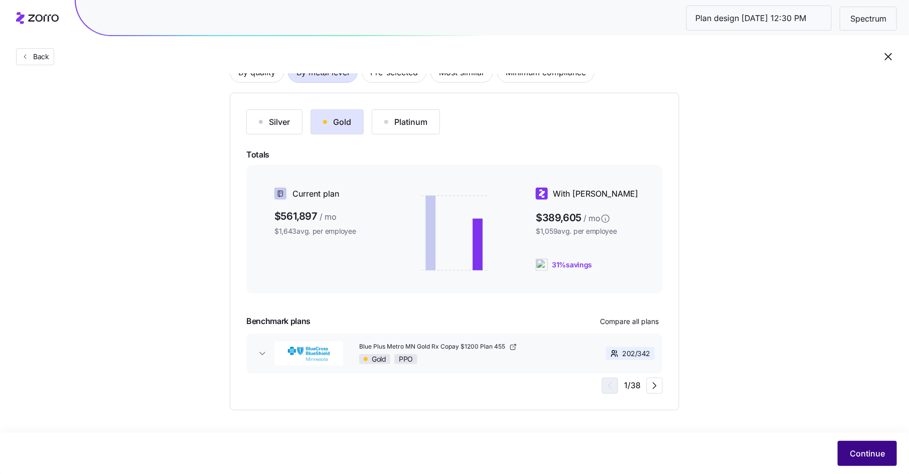
click at [859, 454] on span "Continue" at bounding box center [867, 454] width 35 height 12
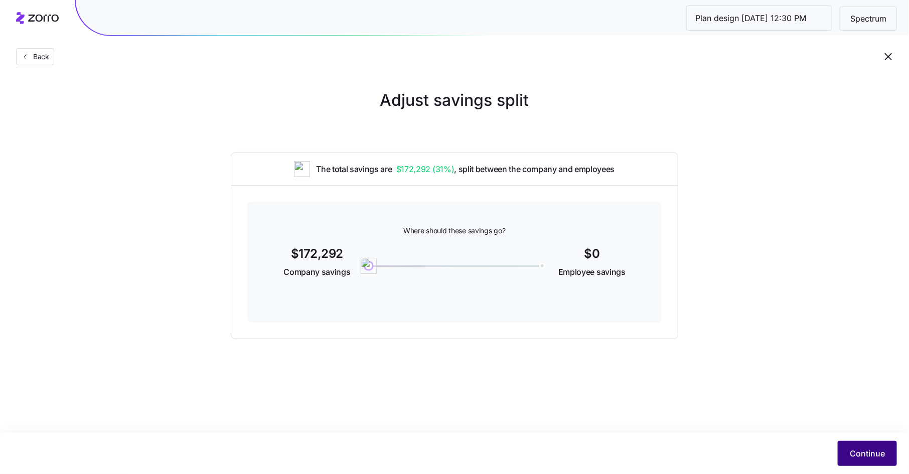
click at [853, 443] on button "Continue" at bounding box center [867, 453] width 59 height 25
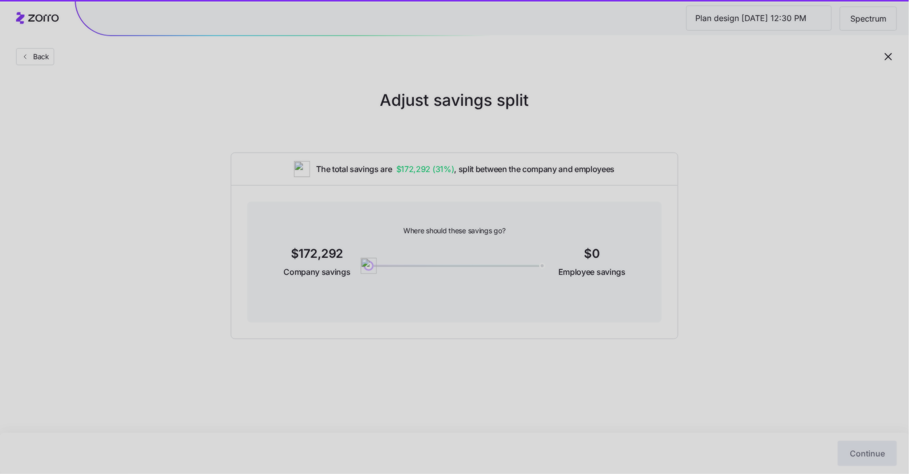
click at [784, 447] on div at bounding box center [454, 237] width 909 height 474
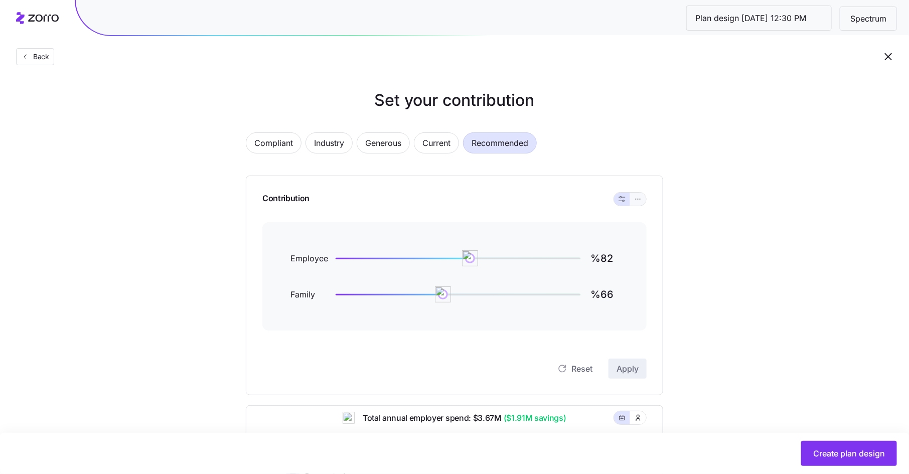
click at [634, 197] on button "button" at bounding box center [638, 199] width 16 height 13
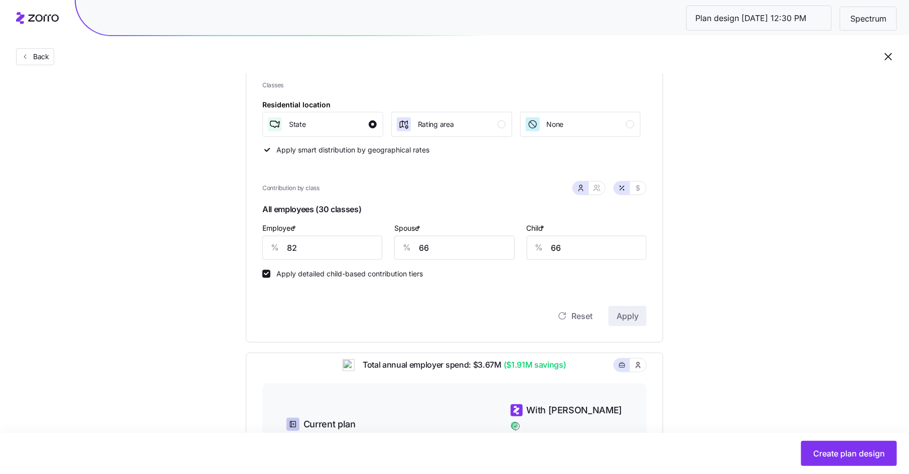
scroll to position [199, 0]
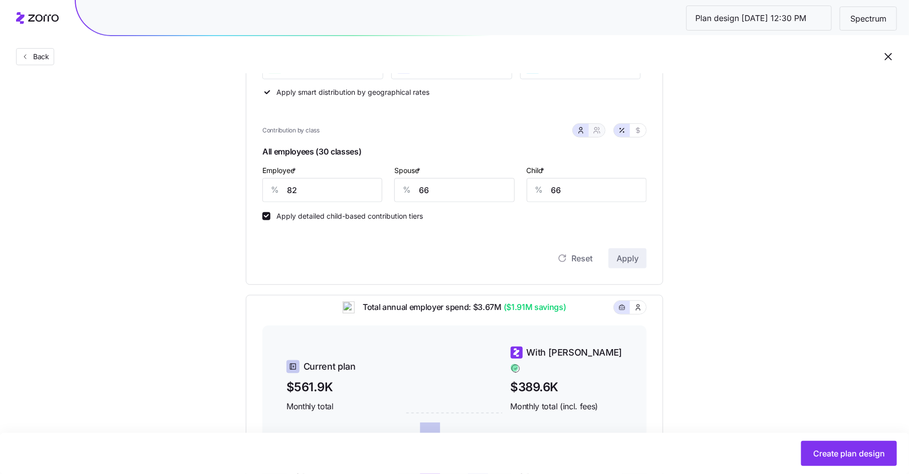
click at [599, 129] on icon "button" at bounding box center [597, 130] width 8 height 8
type input "74"
type input "75"
click at [582, 131] on icon "button" at bounding box center [581, 130] width 8 height 8
type input "66"
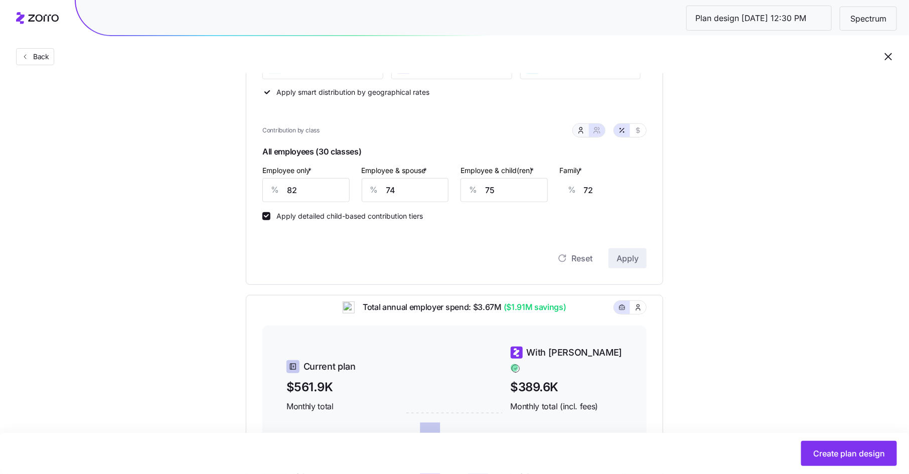
type input "66"
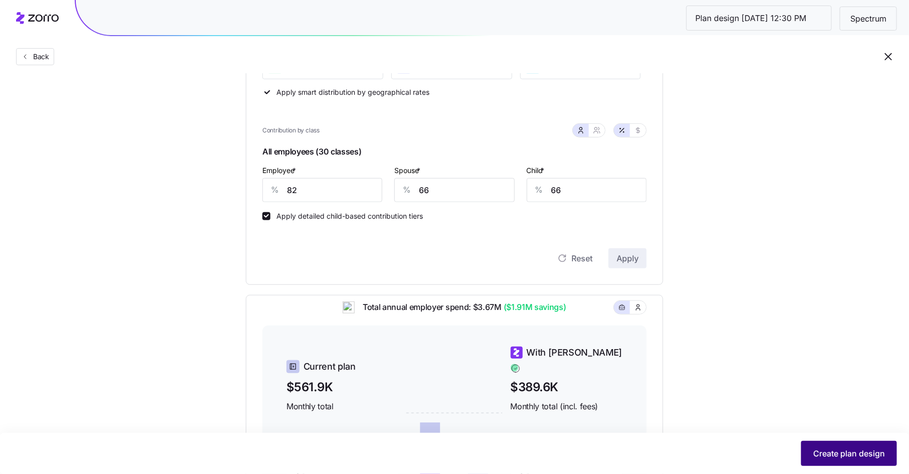
click at [842, 457] on span "Create plan design" at bounding box center [849, 454] width 72 height 12
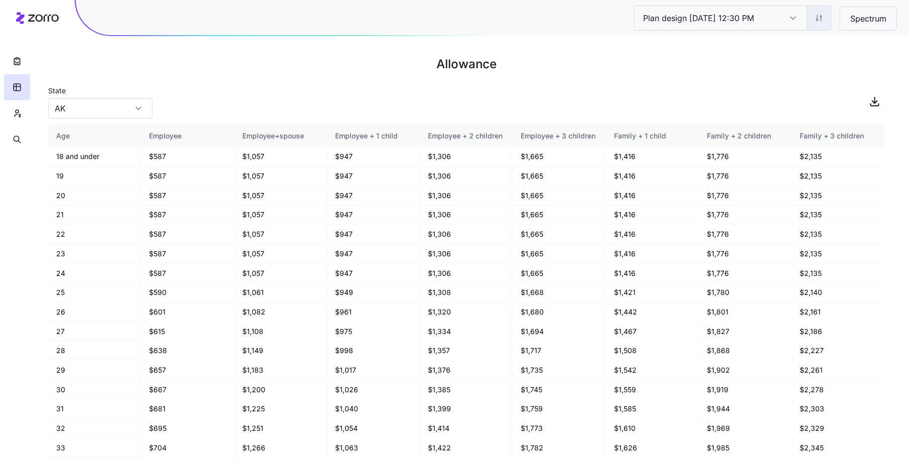
click at [824, 16] on html "Plan design 10/06/2025 12:30 PM Plan design 10/06/2025 12:30 PM Spectrum Allowa…" at bounding box center [454, 237] width 909 height 474
click at [811, 43] on div "Edit contribution" at bounding box center [779, 44] width 100 height 16
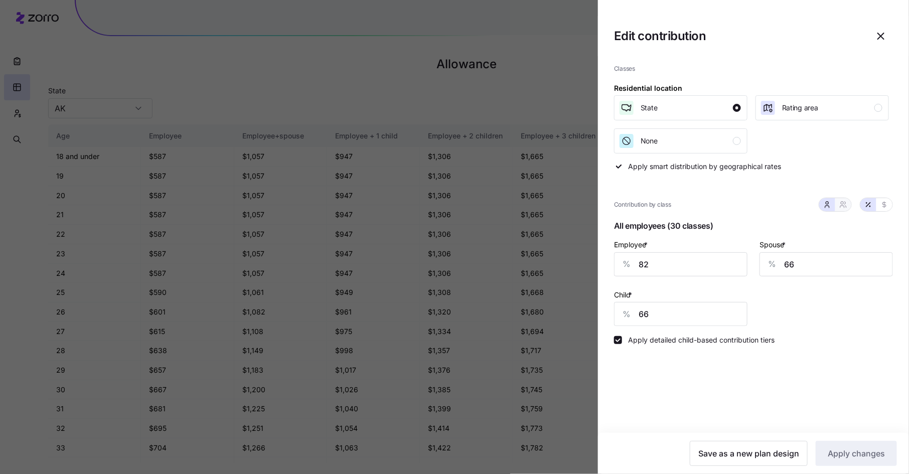
click at [845, 204] on icon "button" at bounding box center [843, 205] width 8 height 8
type input "74"
type input "0"
click at [833, 202] on button "button" at bounding box center [827, 204] width 16 height 13
type input "66"
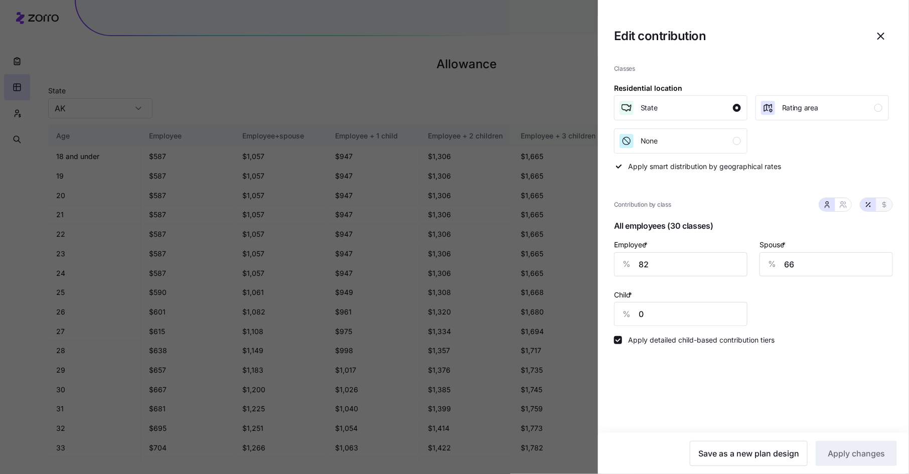
click at [882, 201] on button "button" at bounding box center [885, 205] width 8 height 8
type input "0"
click at [869, 204] on icon "button" at bounding box center [868, 205] width 8 height 8
click at [842, 207] on icon "button" at bounding box center [842, 207] width 4 height 2
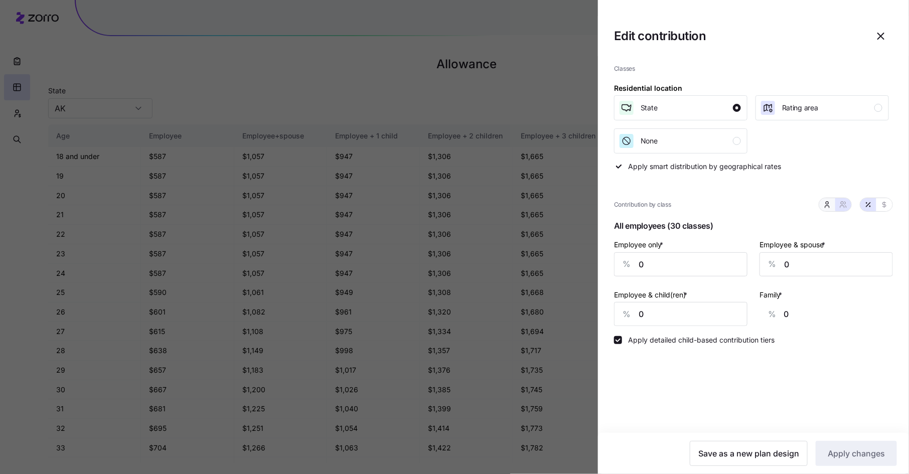
click at [825, 208] on button "button" at bounding box center [827, 205] width 8 height 8
click at [879, 33] on icon "button" at bounding box center [881, 36] width 12 height 12
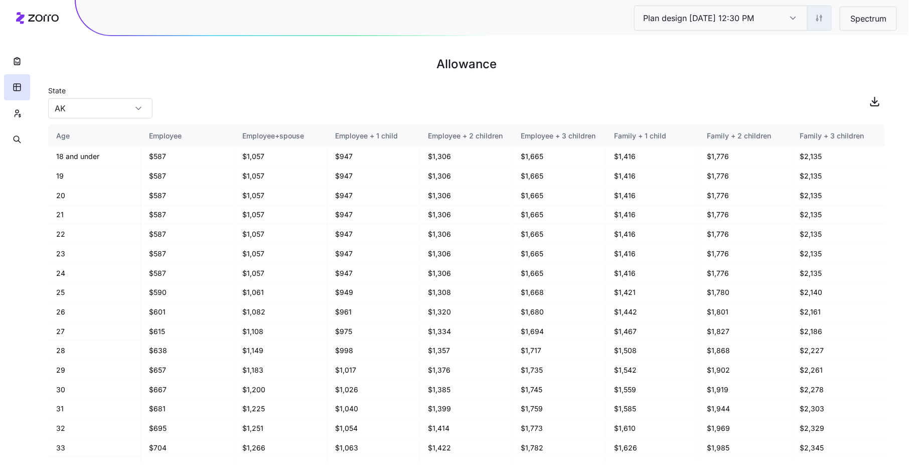
click at [820, 18] on html "Plan design 10/06/2025 12:30 PM Plan design 10/06/2025 12:30 PM Spectrum Allowa…" at bounding box center [454, 237] width 909 height 474
click at [803, 45] on div "Edit contribution" at bounding box center [779, 44] width 100 height 16
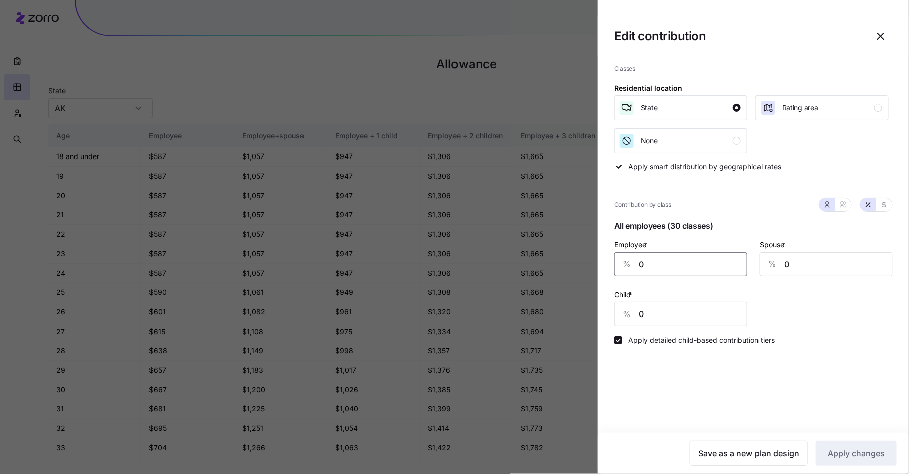
drag, startPoint x: 651, startPoint y: 265, endPoint x: 630, endPoint y: 264, distance: 21.1
click at [630, 264] on div "% 0" at bounding box center [680, 264] width 133 height 24
type input "82"
type input "66"
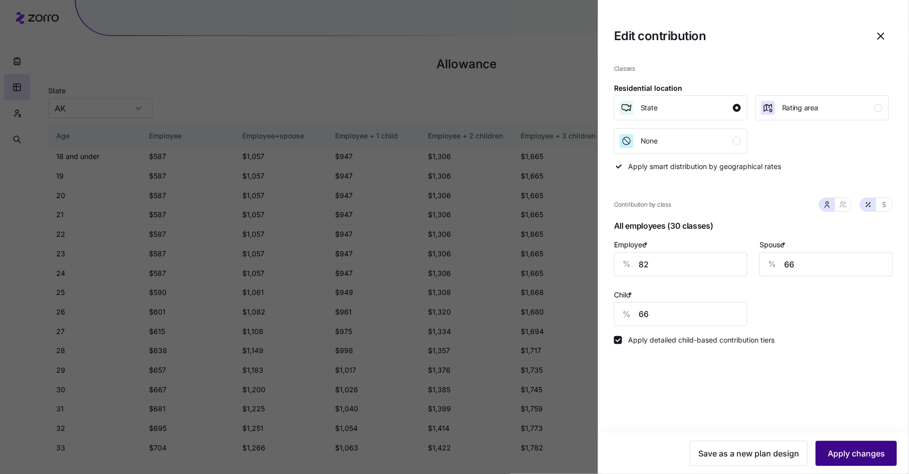
click at [840, 447] on button "Apply changes" at bounding box center [856, 453] width 81 height 25
click at [881, 35] on icon "button" at bounding box center [881, 36] width 12 height 12
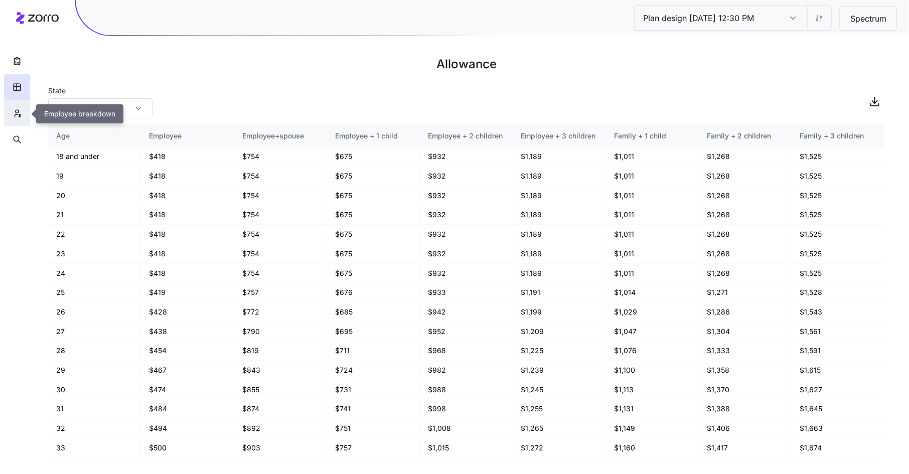
click at [19, 112] on icon "button" at bounding box center [17, 113] width 9 height 10
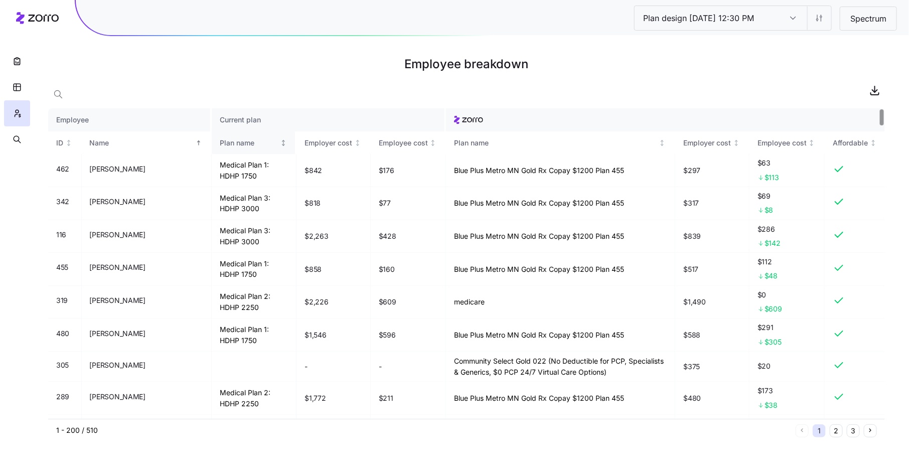
click at [220, 142] on div "Plan name" at bounding box center [249, 142] width 59 height 11
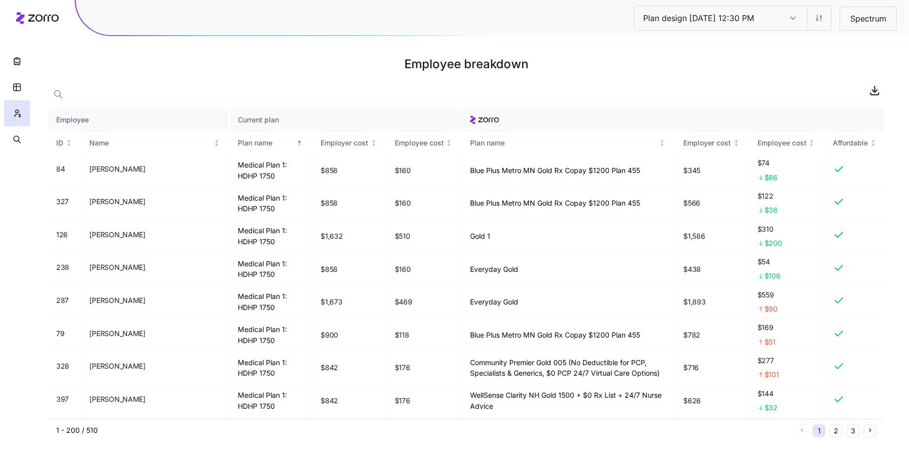
click at [790, 18] on input "Plan design 10/06/2025 12:30 PM" at bounding box center [793, 18] width 28 height 24
click at [845, 59] on h1 "Employee breakdown" at bounding box center [466, 64] width 837 height 24
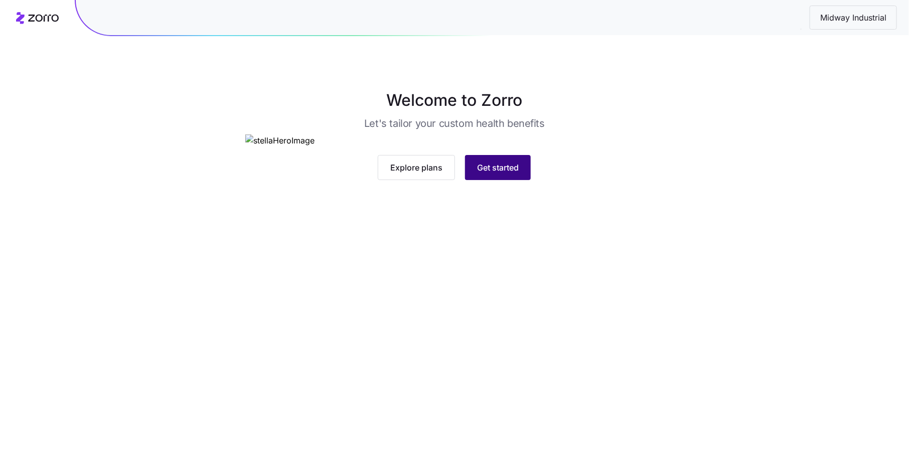
click at [503, 174] on span "Get started" at bounding box center [498, 168] width 42 height 12
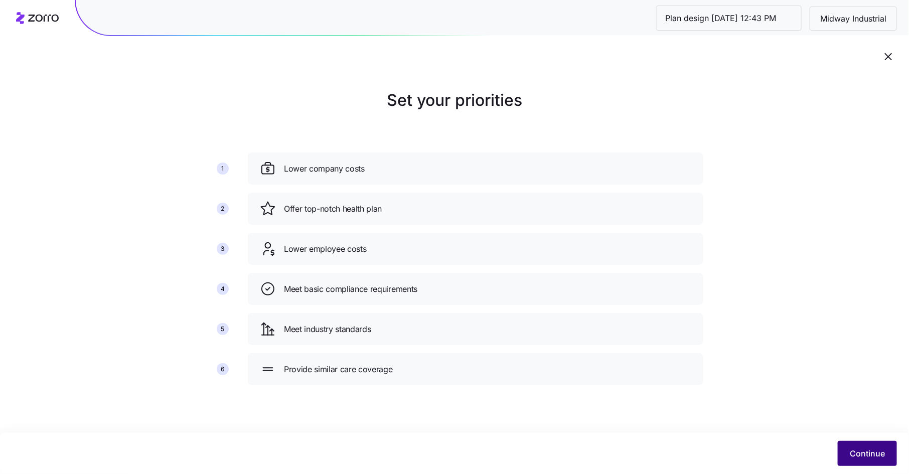
click at [860, 452] on span "Continue" at bounding box center [867, 454] width 35 height 12
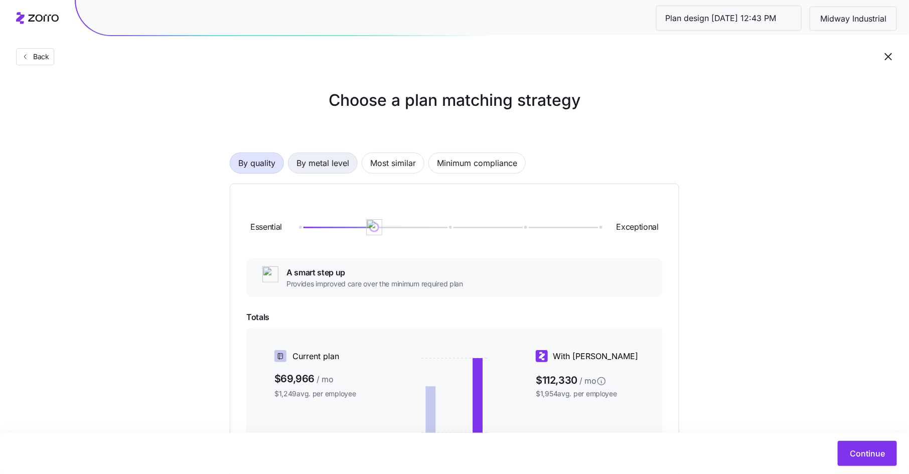
click at [334, 168] on span "By metal level" at bounding box center [323, 163] width 53 height 20
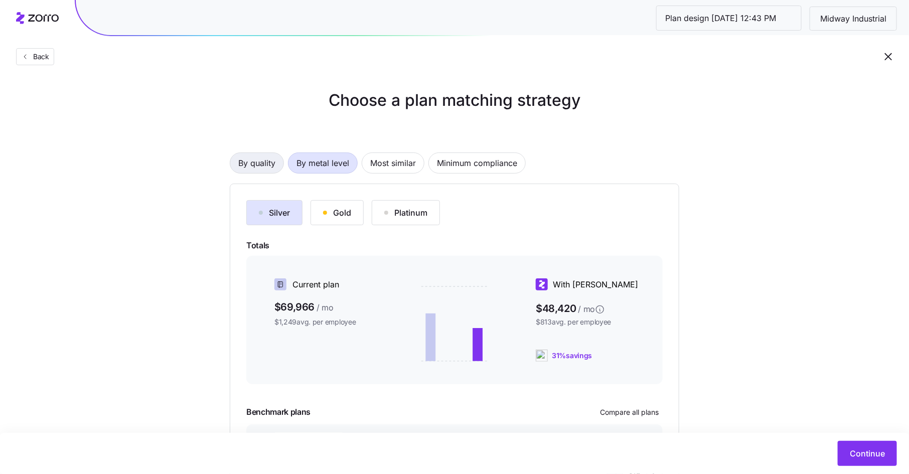
click at [262, 160] on span "By quality" at bounding box center [256, 163] width 37 height 20
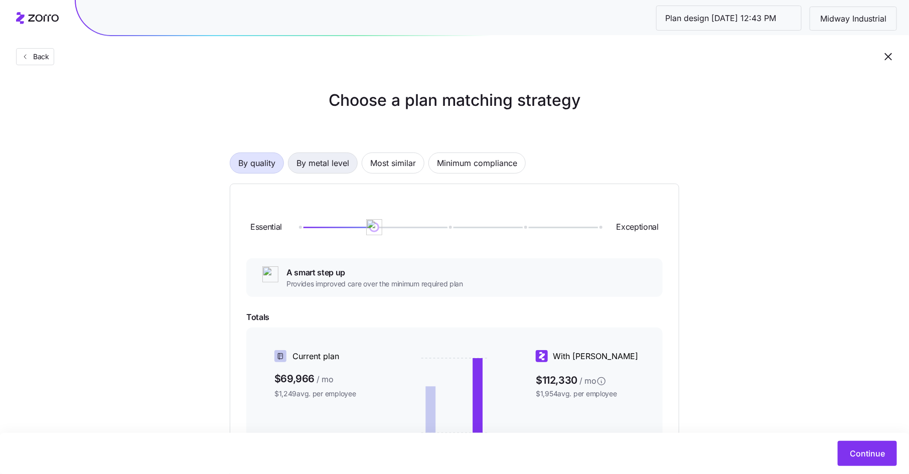
click at [313, 163] on span "By metal level" at bounding box center [323, 163] width 53 height 20
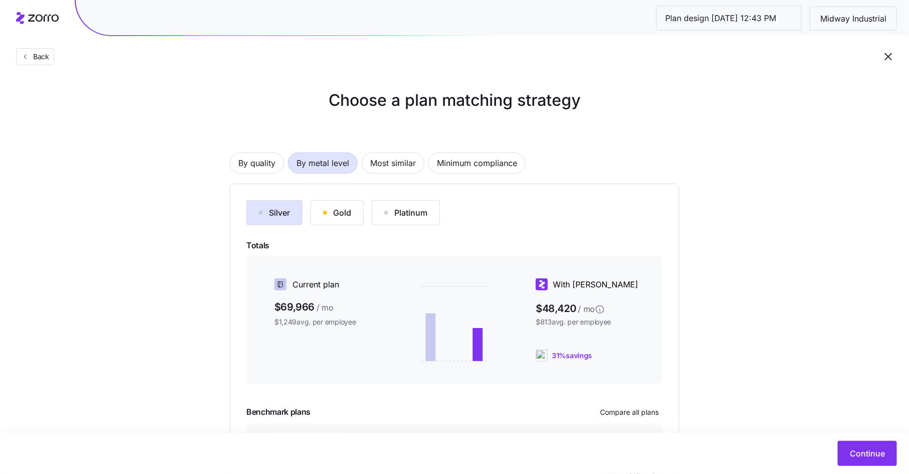
click at [336, 210] on div "Gold" at bounding box center [337, 213] width 28 height 12
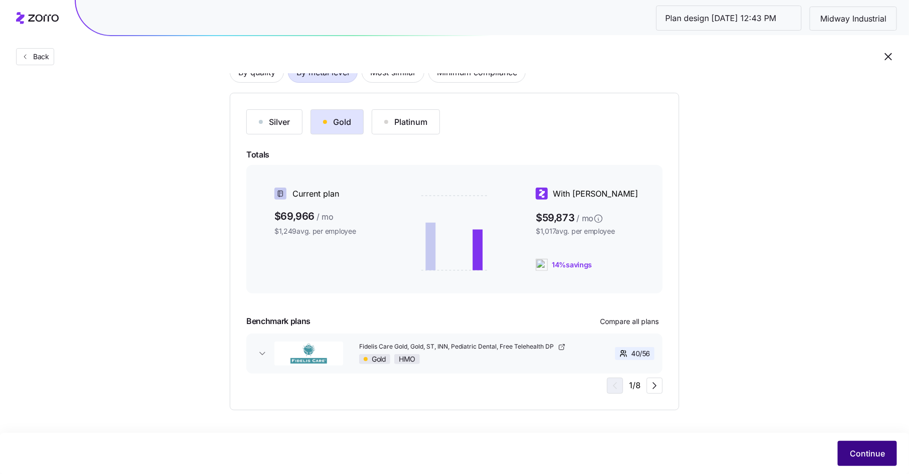
click at [851, 452] on span "Continue" at bounding box center [867, 454] width 35 height 12
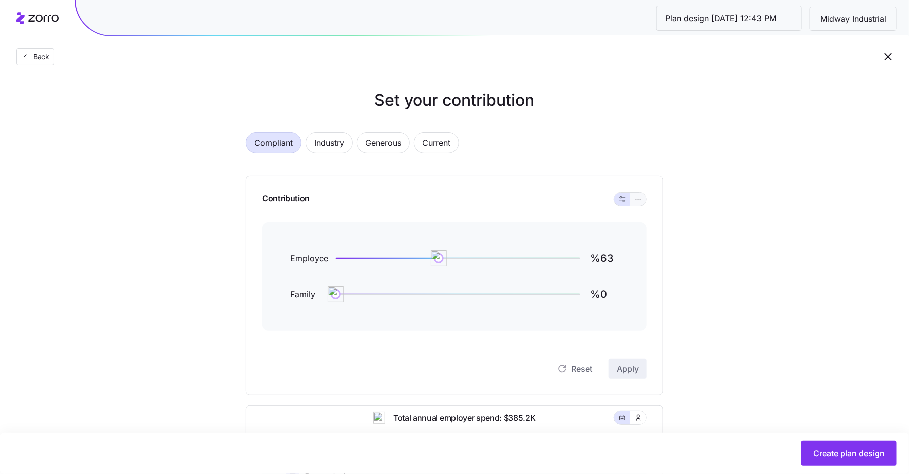
click at [642, 196] on span "button" at bounding box center [638, 199] width 8 height 8
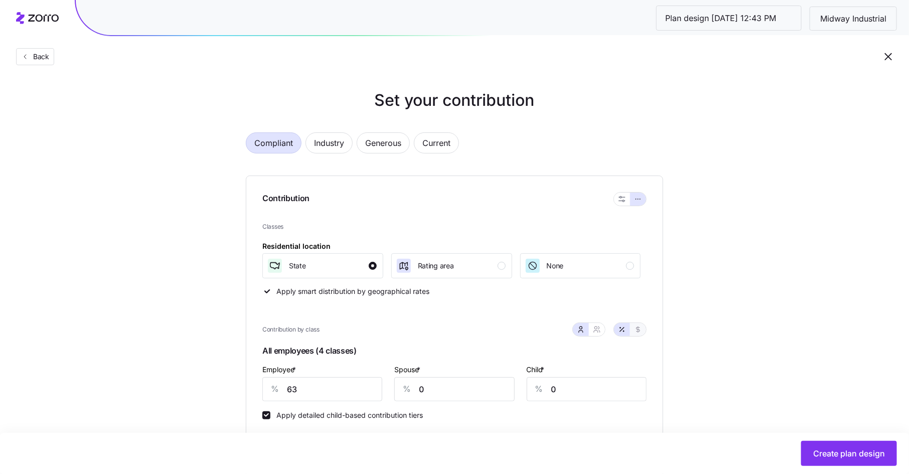
click at [639, 331] on icon "button" at bounding box center [639, 330] width 4 height 6
drag, startPoint x: 312, startPoint y: 392, endPoint x: 269, endPoint y: 385, distance: 42.6
click at [269, 385] on div "$ 500" at bounding box center [322, 389] width 120 height 24
type input "475"
type input "575"
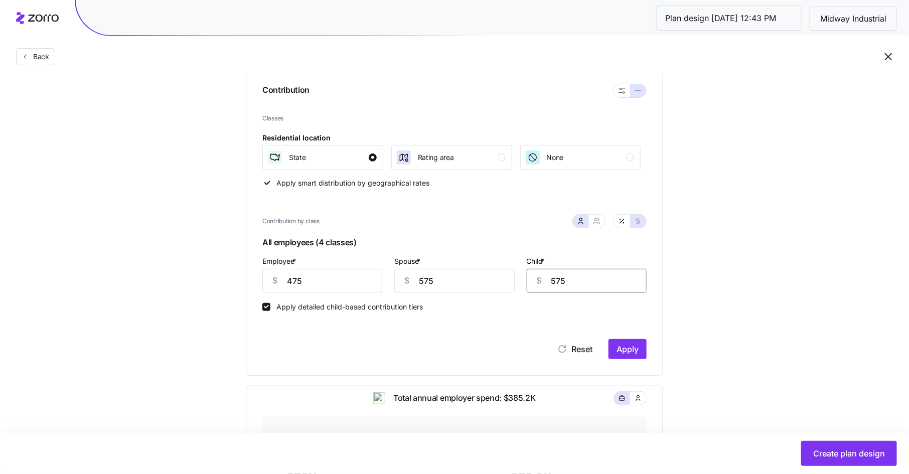
scroll to position [113, 0]
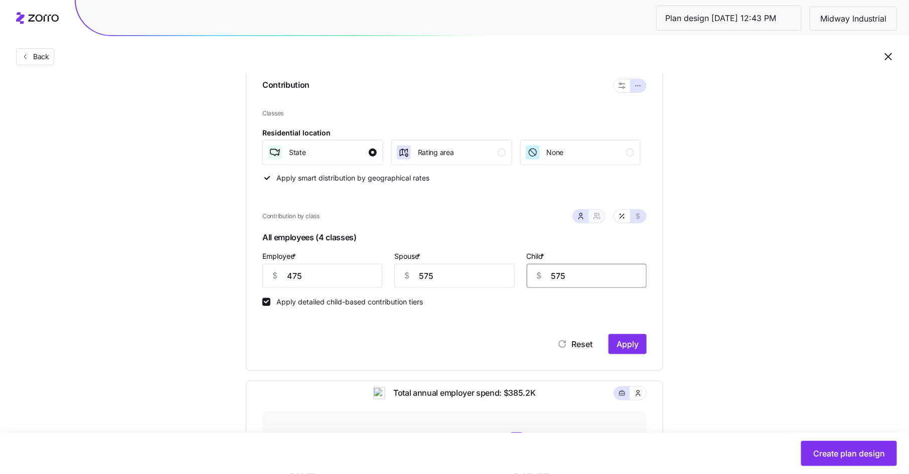
type input "575"
click at [599, 214] on icon "button" at bounding box center [597, 216] width 8 height 8
type input "1050"
type input "1395"
drag, startPoint x: 410, startPoint y: 276, endPoint x: 366, endPoint y: 276, distance: 44.2
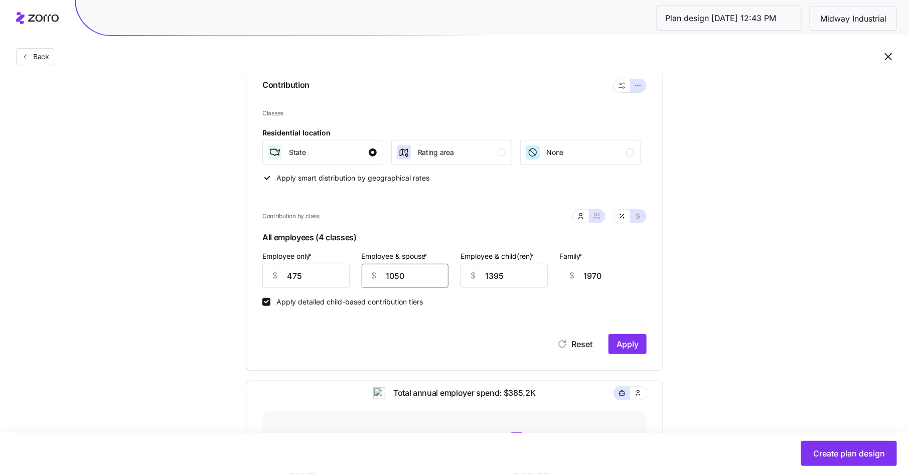
click at [366, 276] on div "$ 1050" at bounding box center [405, 276] width 87 height 24
type input "5"
type input "925"
type input "57"
type input "977"
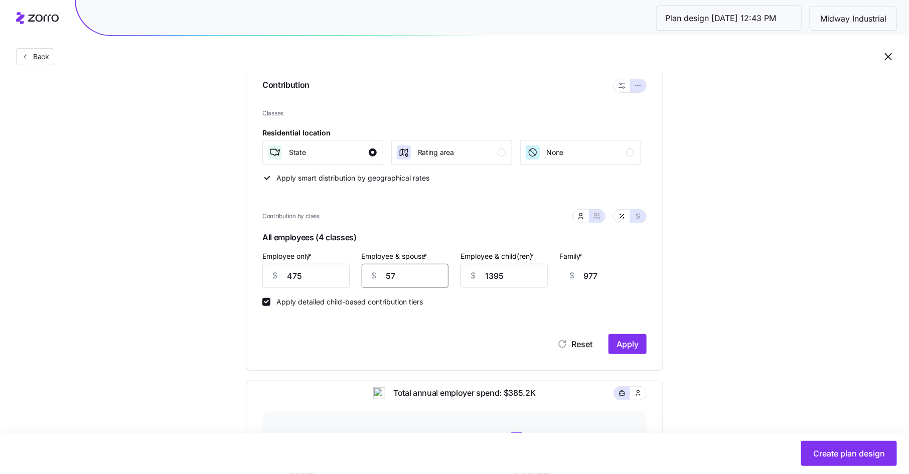
type input "575"
type input "1495"
type input "575"
type input "5"
type input "105"
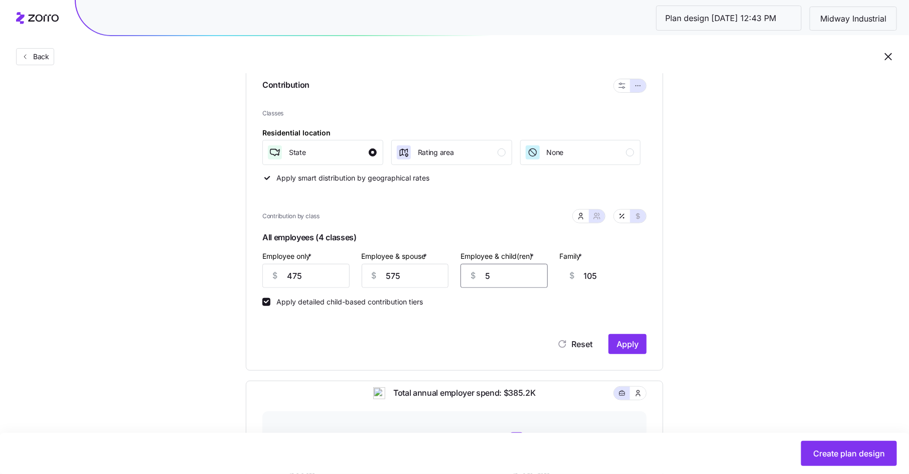
type input "57"
type input "157"
type input "575"
type input "675"
type input "575"
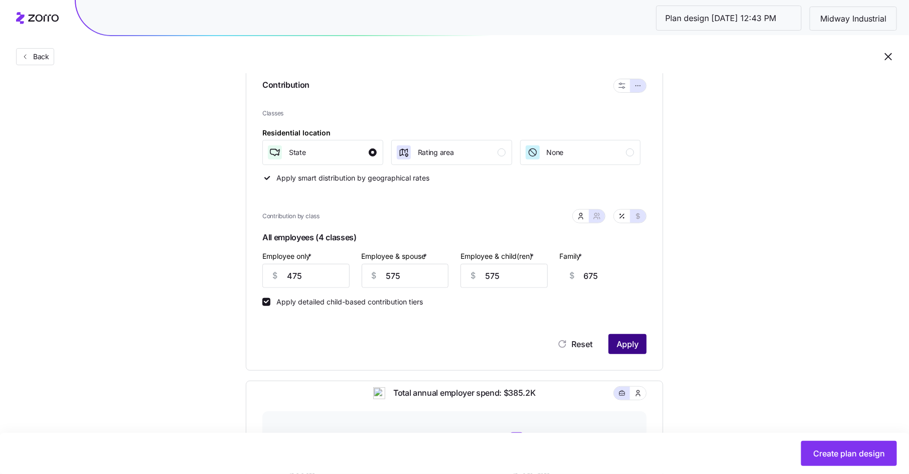
click at [629, 336] on button "Apply" at bounding box center [628, 344] width 38 height 20
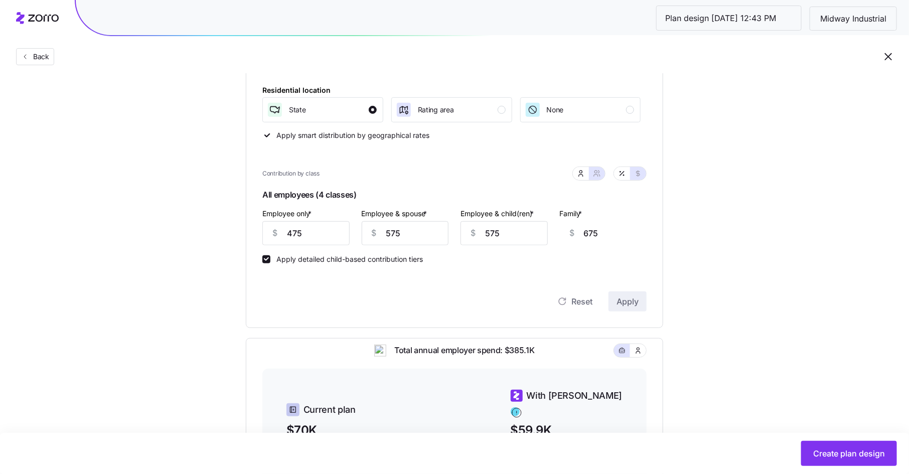
scroll to position [155, 0]
click at [838, 449] on span "Create plan design" at bounding box center [849, 454] width 72 height 12
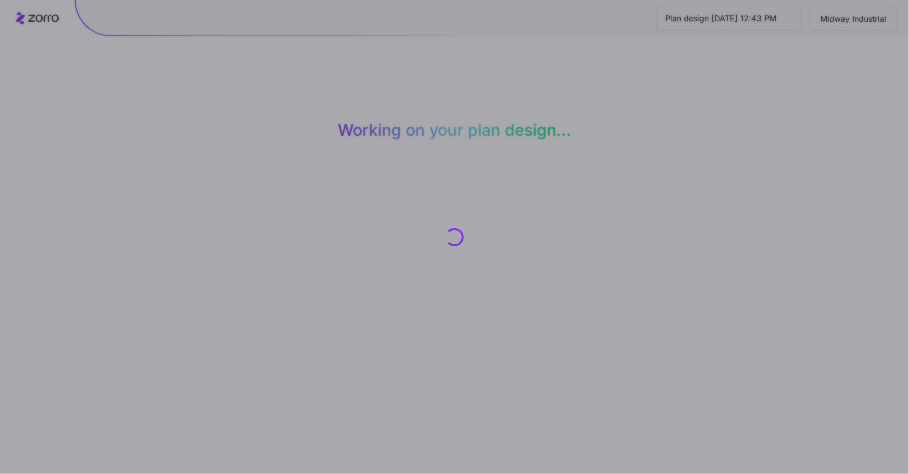
scroll to position [0, 0]
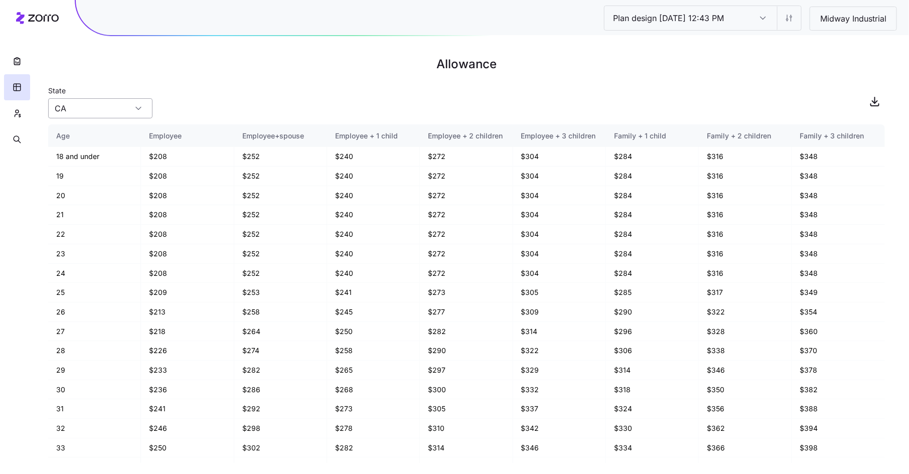
click at [73, 107] on input "CA" at bounding box center [100, 108] width 104 height 20
click at [155, 73] on h1 "Allowance" at bounding box center [466, 64] width 837 height 24
click at [15, 115] on icon "button" at bounding box center [17, 113] width 9 height 10
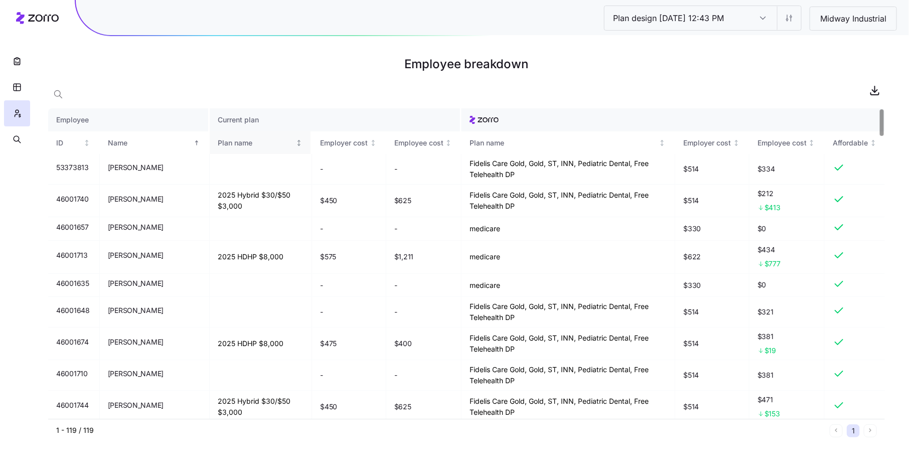
click at [221, 140] on div "Plan name" at bounding box center [256, 142] width 76 height 11
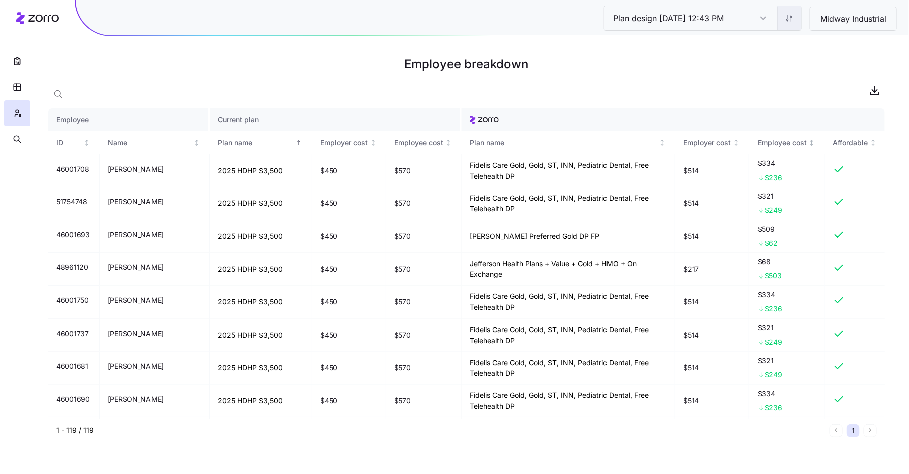
click at [790, 19] on html "Plan design [DATE] 12:43 PM Plan design [DATE] 12:43 PM Midway Industrial Emplo…" at bounding box center [454, 237] width 909 height 474
click at [777, 42] on div "Edit contribution" at bounding box center [748, 44] width 100 height 16
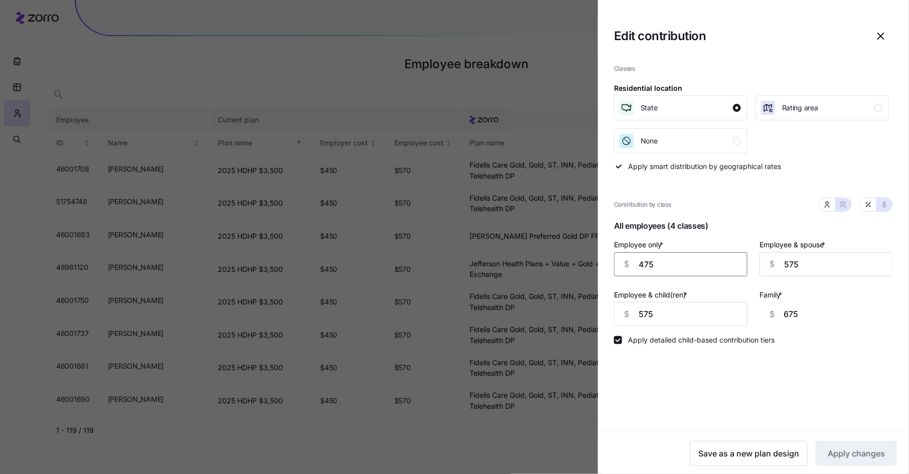
drag, startPoint x: 653, startPoint y: 269, endPoint x: 629, endPoint y: 269, distance: 24.1
click at [629, 269] on div "$ 475" at bounding box center [680, 264] width 133 height 24
type input "47"
type input "1103"
type input "4"
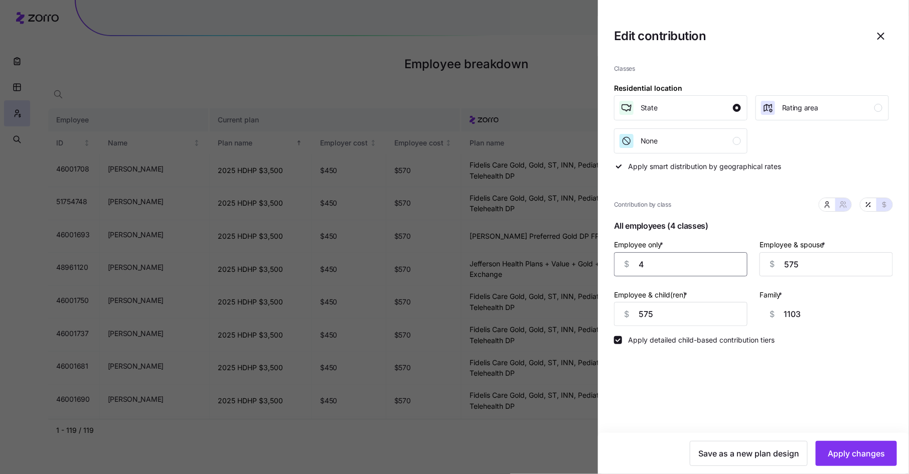
type input "1146"
type input "0"
type input "1150"
type input "40"
type input "1110"
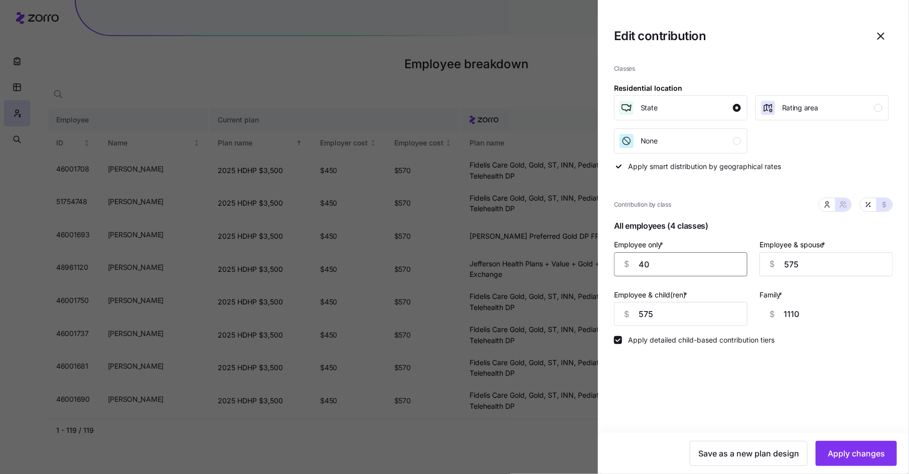
type input "420"
type input "730"
type input "4250"
type input "0"
type input "4"
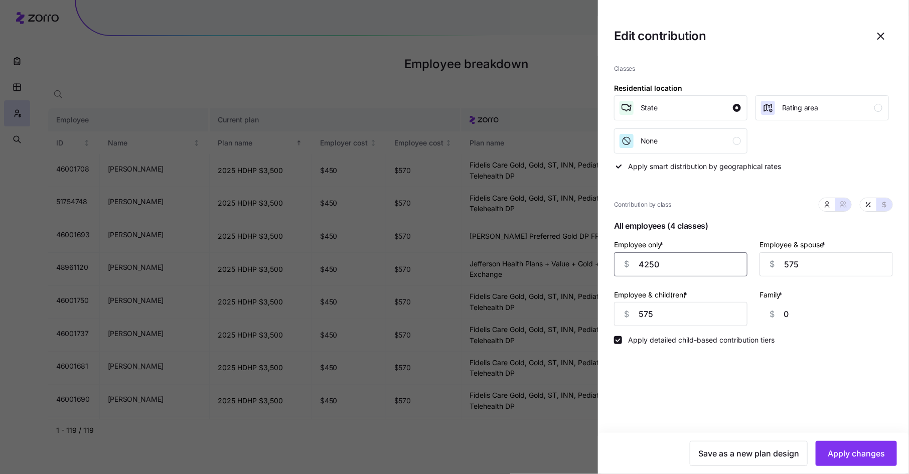
type input "1146"
type input "42"
type input "1108"
type input "425"
type input "725"
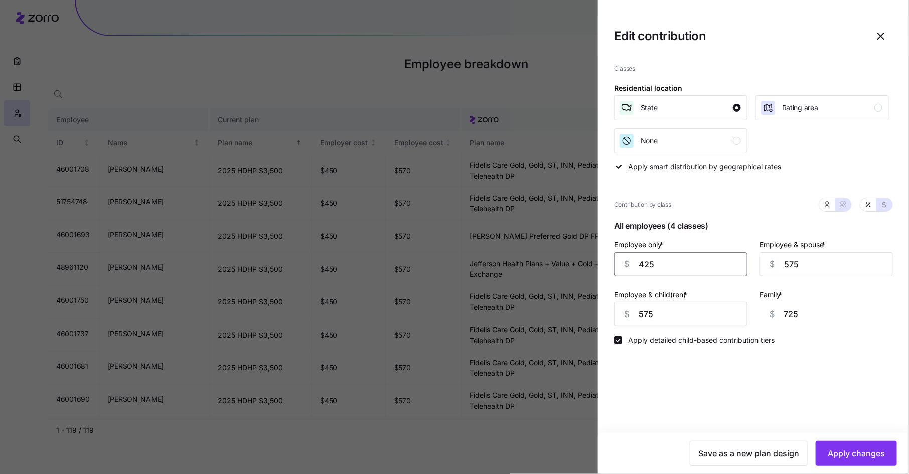
type input "425"
type input "5"
type input "155"
type input "52"
type input "202"
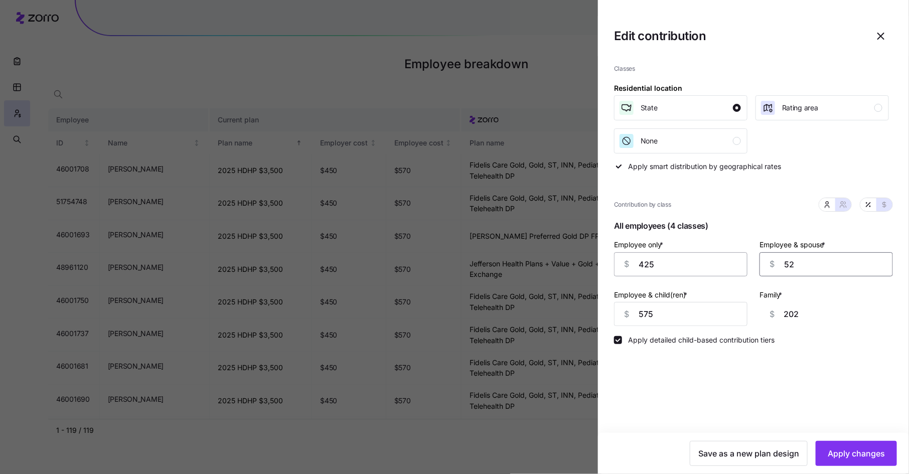
type input "525"
type input "675"
type input "525"
type input "5"
type input "105"
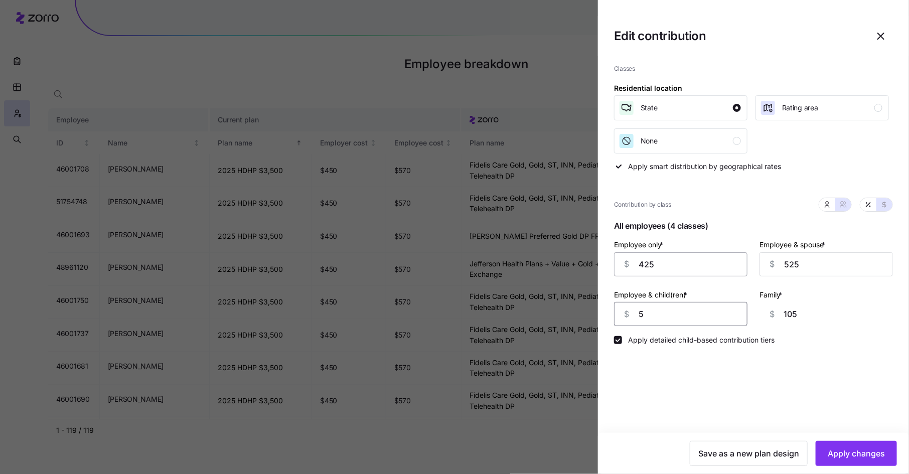
type input "52"
type input "152"
type input "525"
type input "625"
type input "525"
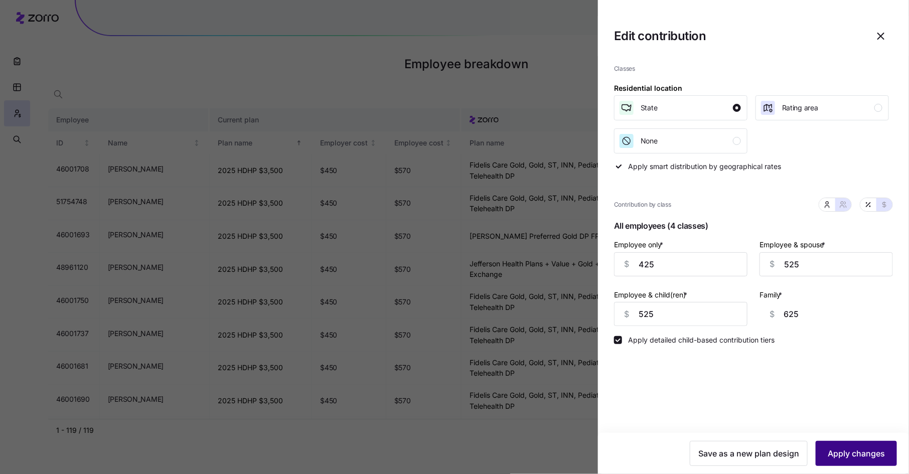
click at [858, 453] on span "Apply changes" at bounding box center [856, 454] width 57 height 12
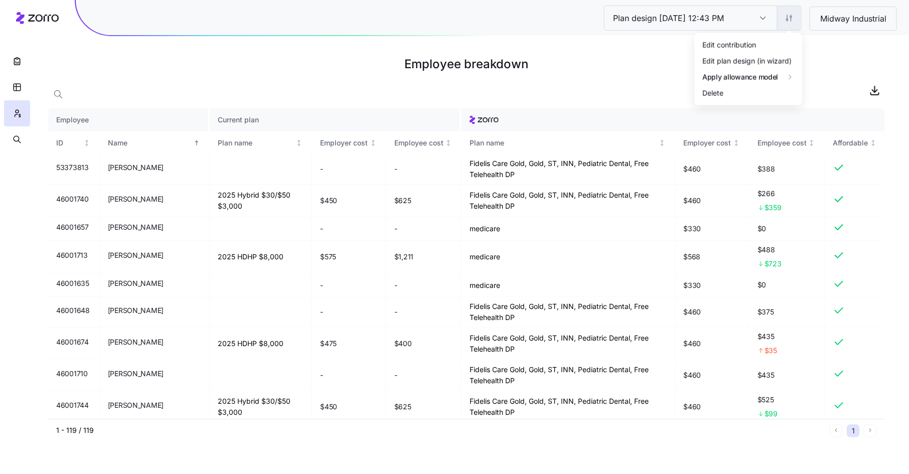
click at [792, 16] on html "Plan design [DATE] 12:43 PM Plan design [DATE] 12:43 PM Midway Industrial Emplo…" at bounding box center [454, 237] width 909 height 474
click at [782, 58] on div "Edit plan design (in wizard)" at bounding box center [746, 60] width 89 height 11
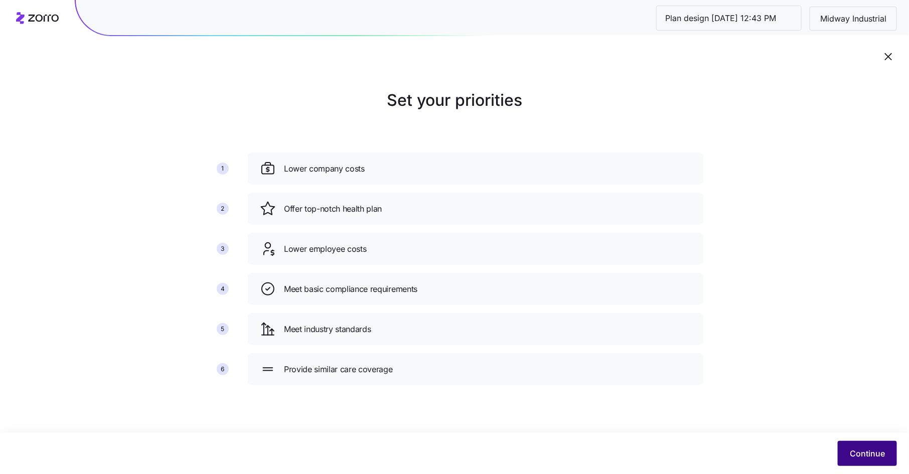
click at [865, 446] on button "Continue" at bounding box center [867, 453] width 59 height 25
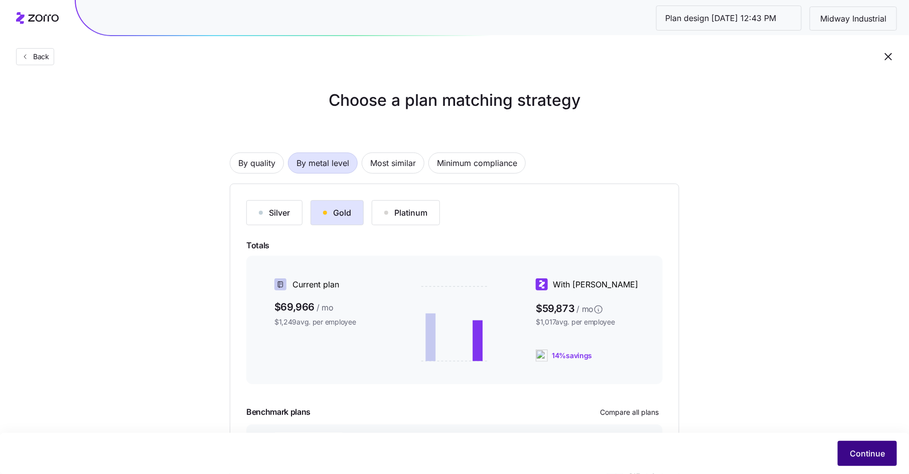
click at [864, 452] on span "Continue" at bounding box center [867, 454] width 35 height 12
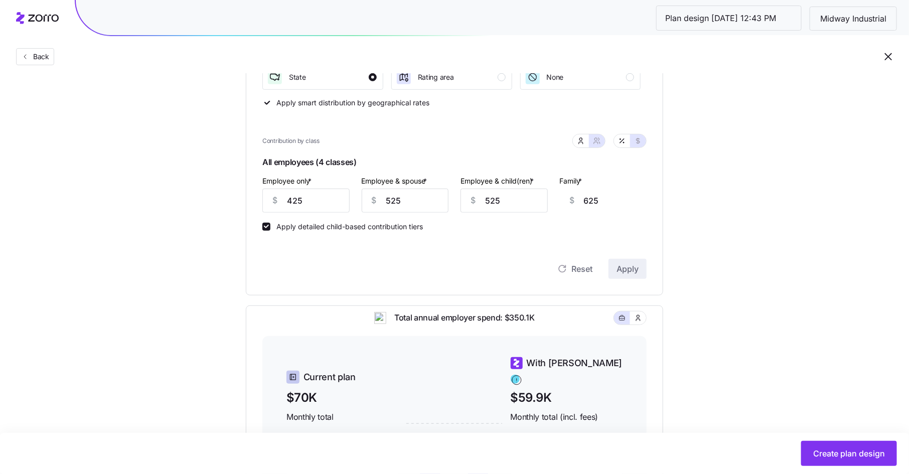
scroll to position [157, 0]
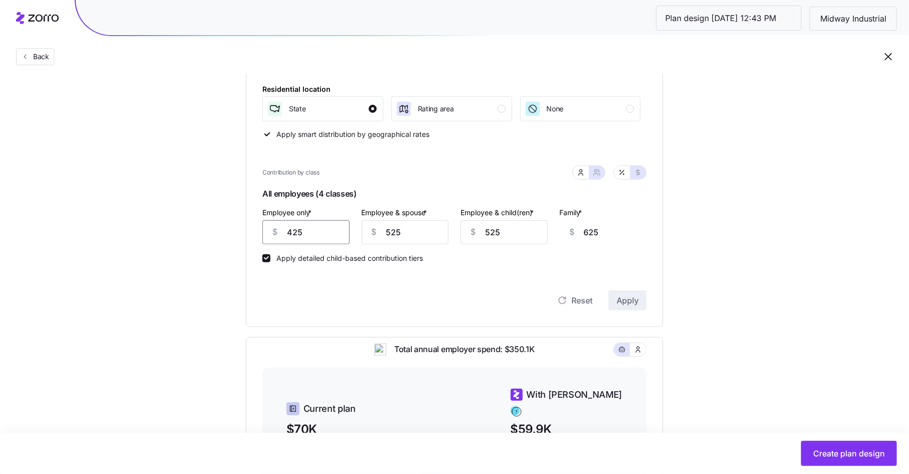
click at [316, 235] on input "425" at bounding box center [305, 232] width 87 height 24
type input "42"
type input "1008"
type input "4"
type input "1046"
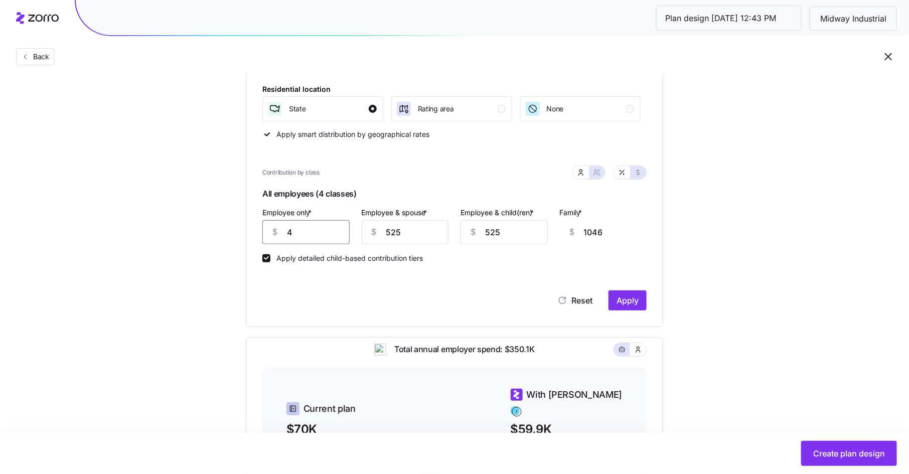
type input "40"
type input "1010"
type input "400"
type input "650"
type input "400"
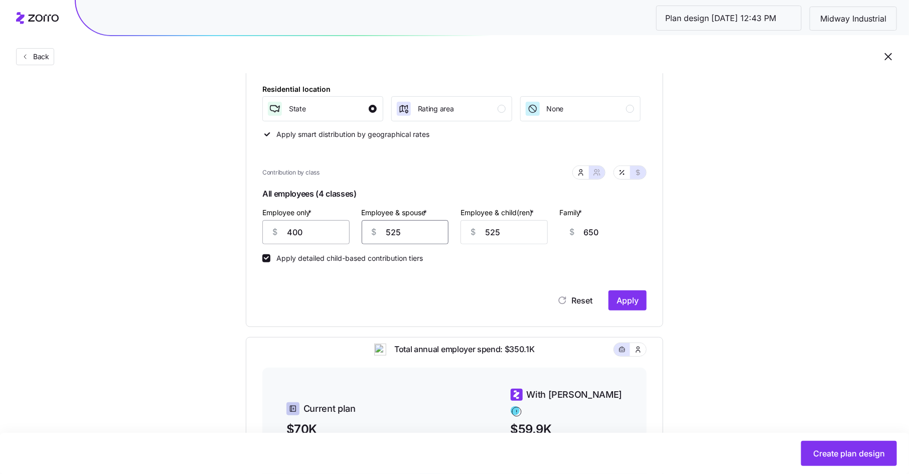
type input "5"
type input "130"
type input "50"
type input "175"
type input "500"
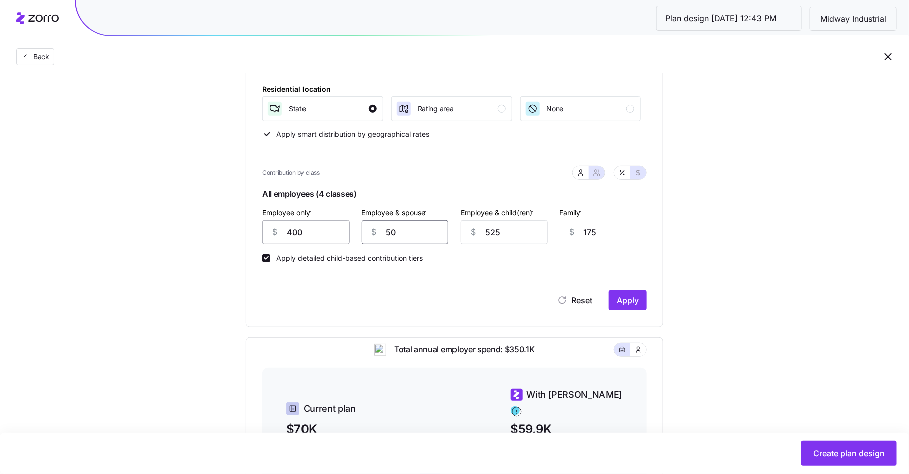
type input "625"
type input "500"
type input "5"
type input "105"
type input "50"
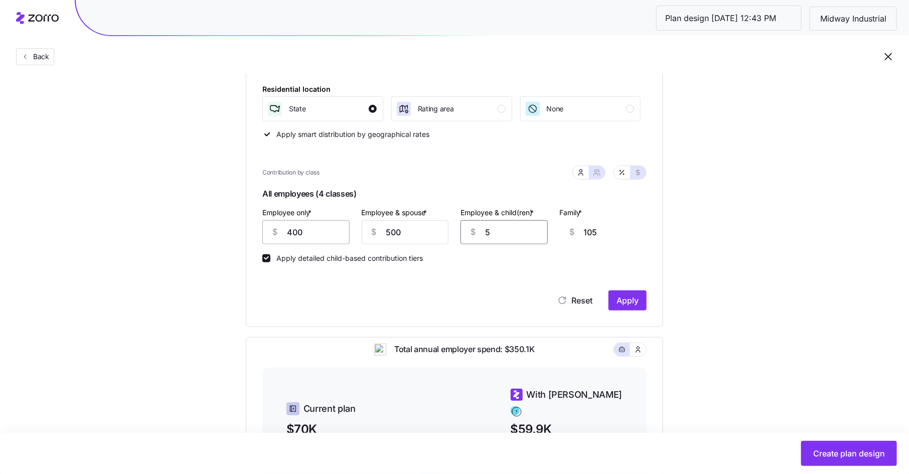
type input "150"
type input "500"
type input "600"
type input "500"
click at [643, 305] on button "Apply" at bounding box center [628, 301] width 38 height 20
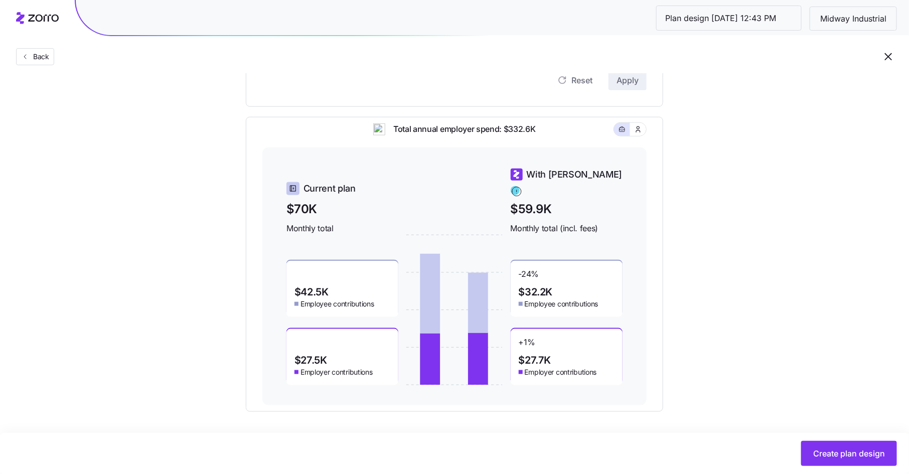
scroll to position [379, 0]
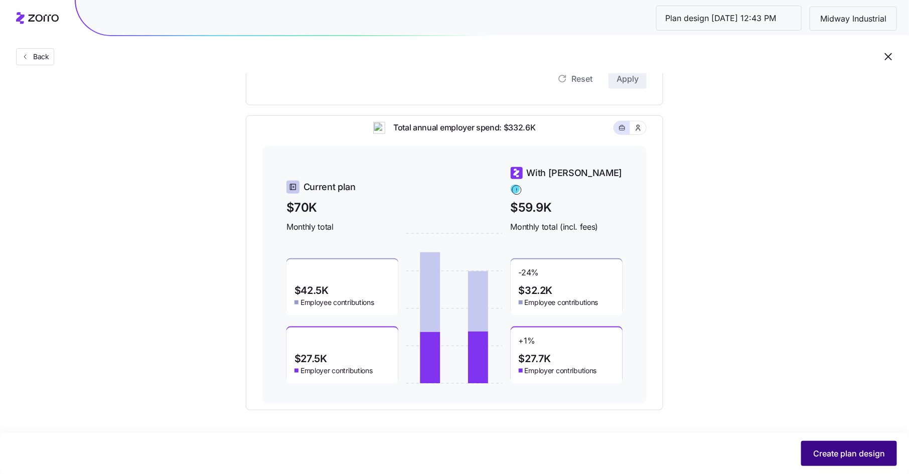
click at [851, 450] on span "Create plan design" at bounding box center [849, 454] width 72 height 12
